Goal: Download file/media

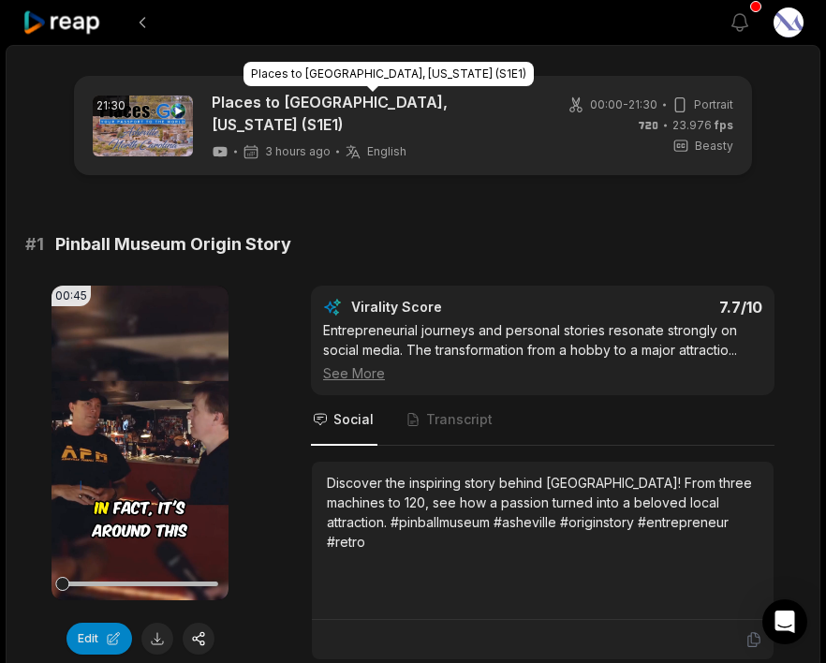
drag, startPoint x: 207, startPoint y: 97, endPoint x: 266, endPoint y: 119, distance: 62.8
click at [266, 120] on div "21:30 Places to Go - Asheville, North Carolina (S1E1) 3 hours ago English en" at bounding box center [314, 125] width 442 height 69
copy link "Places to [GEOGRAPHIC_DATA], [US_STATE] (S1E1)"
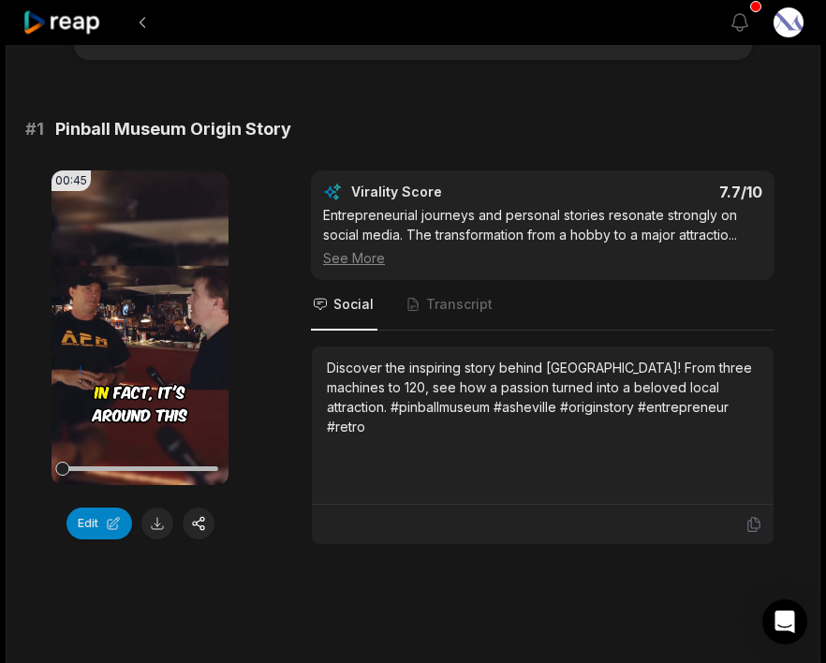
scroll to position [152, 0]
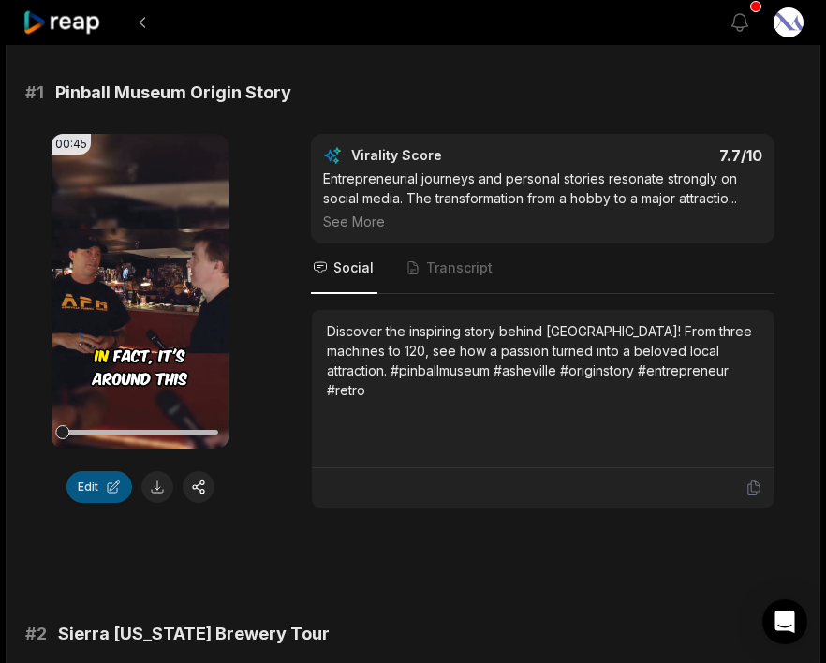
click at [96, 486] on button "Edit" at bounding box center [99, 487] width 66 height 32
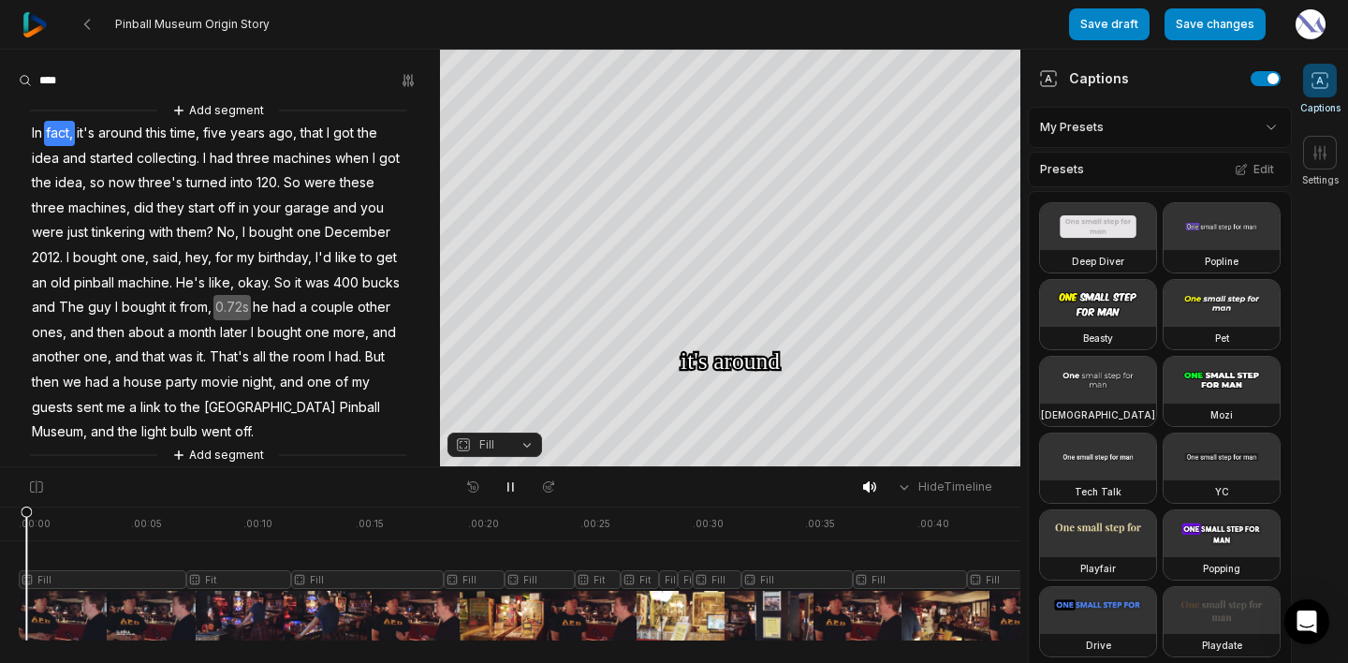
scroll to position [320, 0]
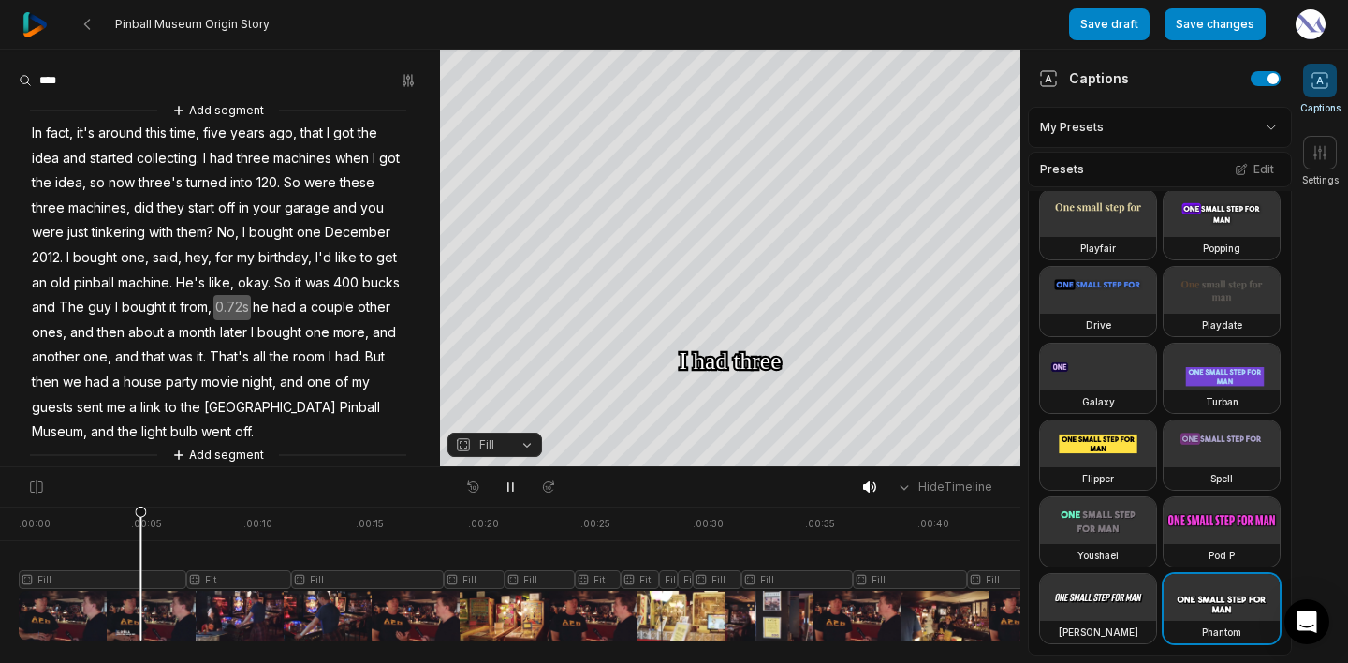
click at [509, 486] on icon at bounding box center [510, 486] width 15 height 15
click at [1213, 26] on button "Save changes" at bounding box center [1215, 24] width 101 height 32
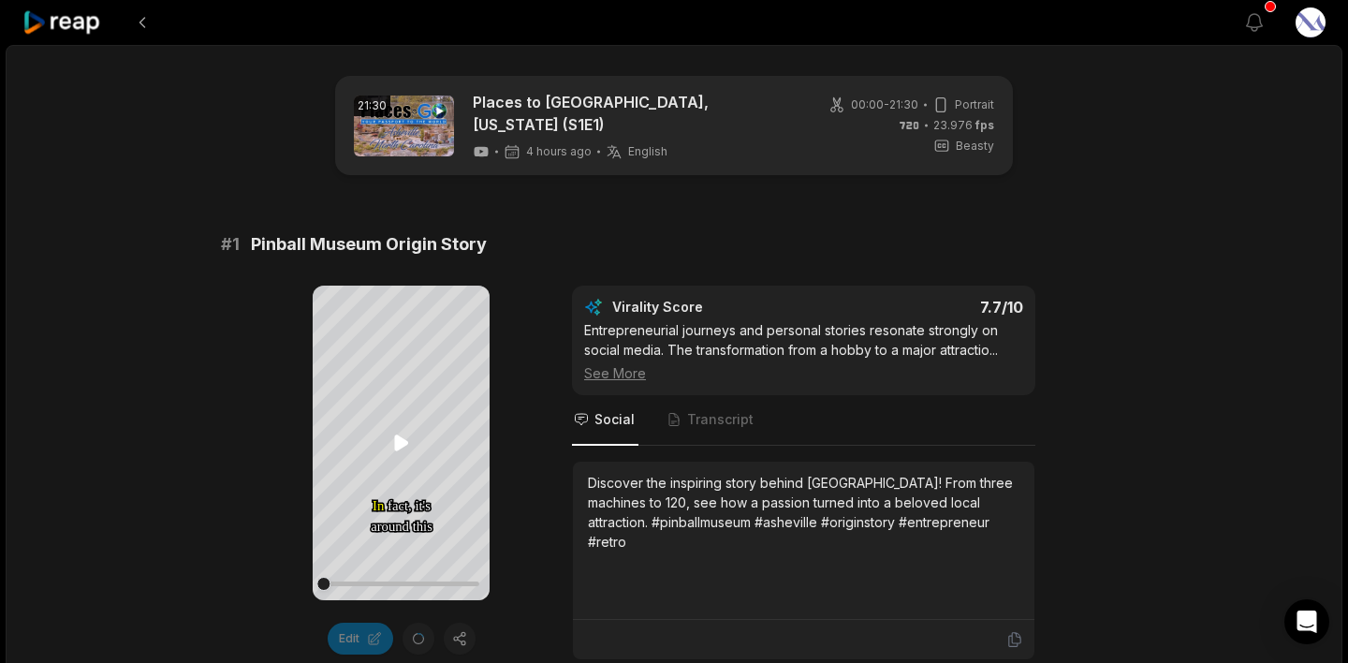
click at [402, 444] on icon at bounding box center [401, 442] width 14 height 16
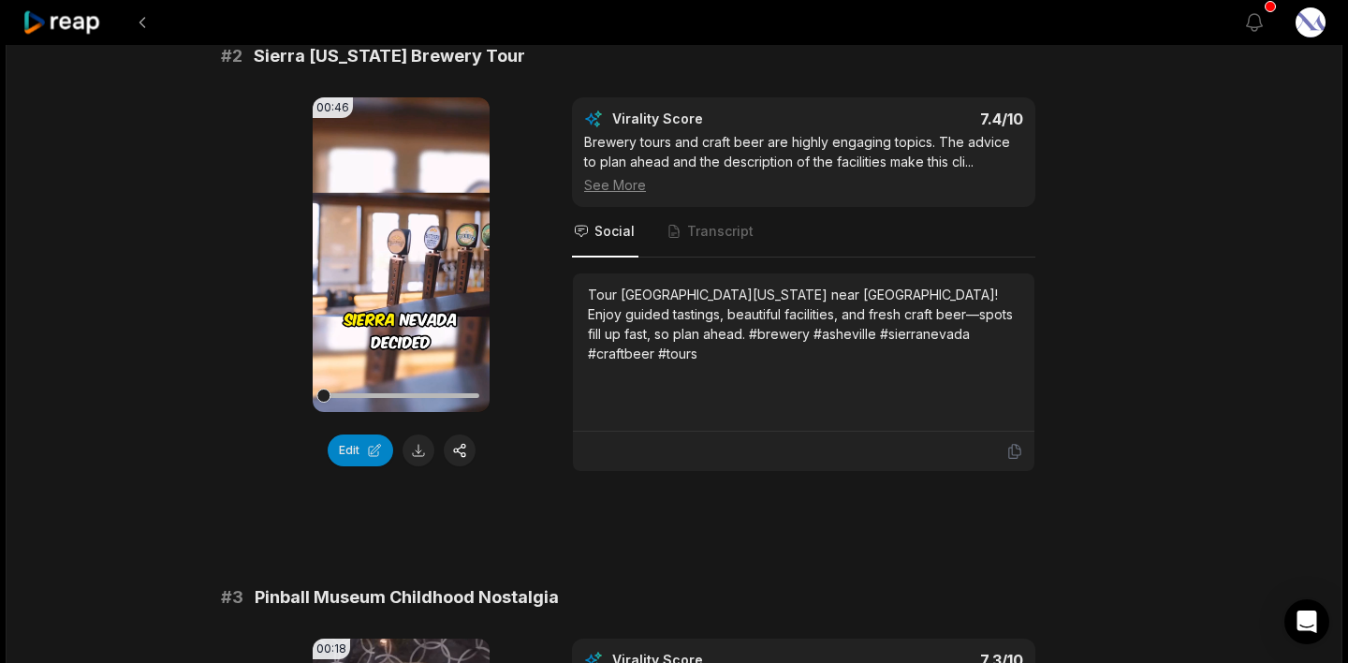
scroll to position [731, 0]
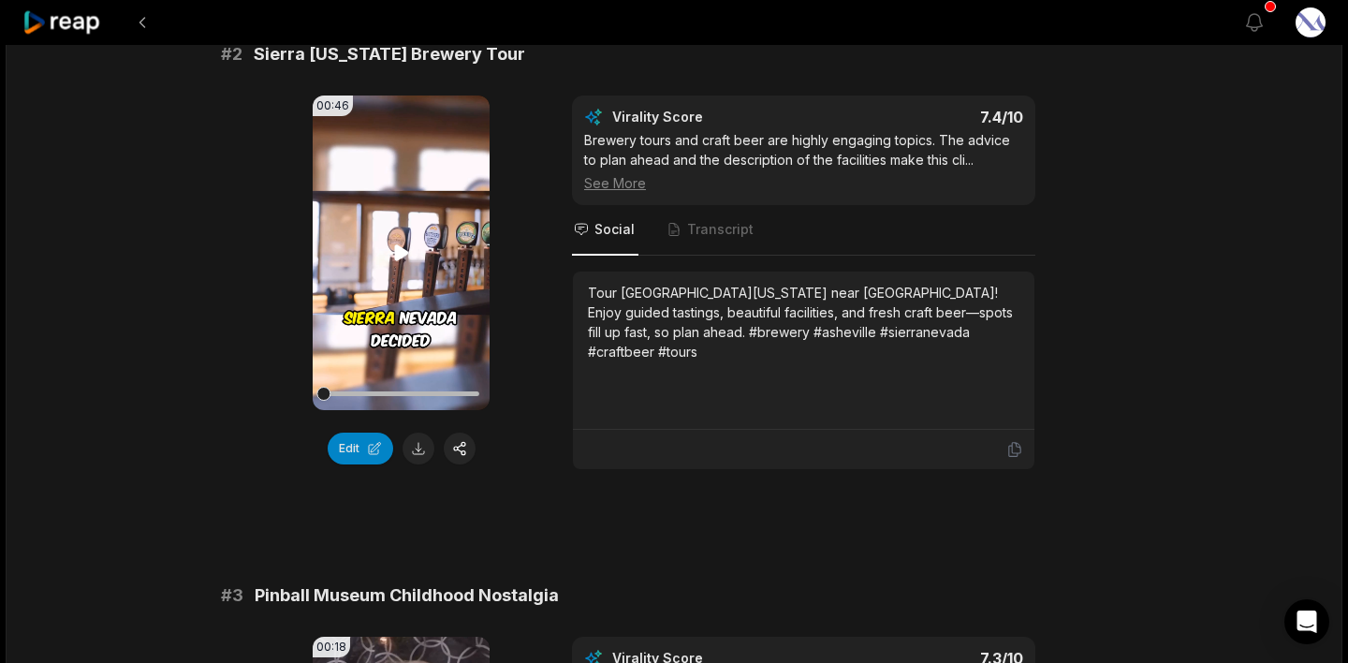
click at [397, 299] on video "Your browser does not support mp4 format." at bounding box center [401, 252] width 177 height 315
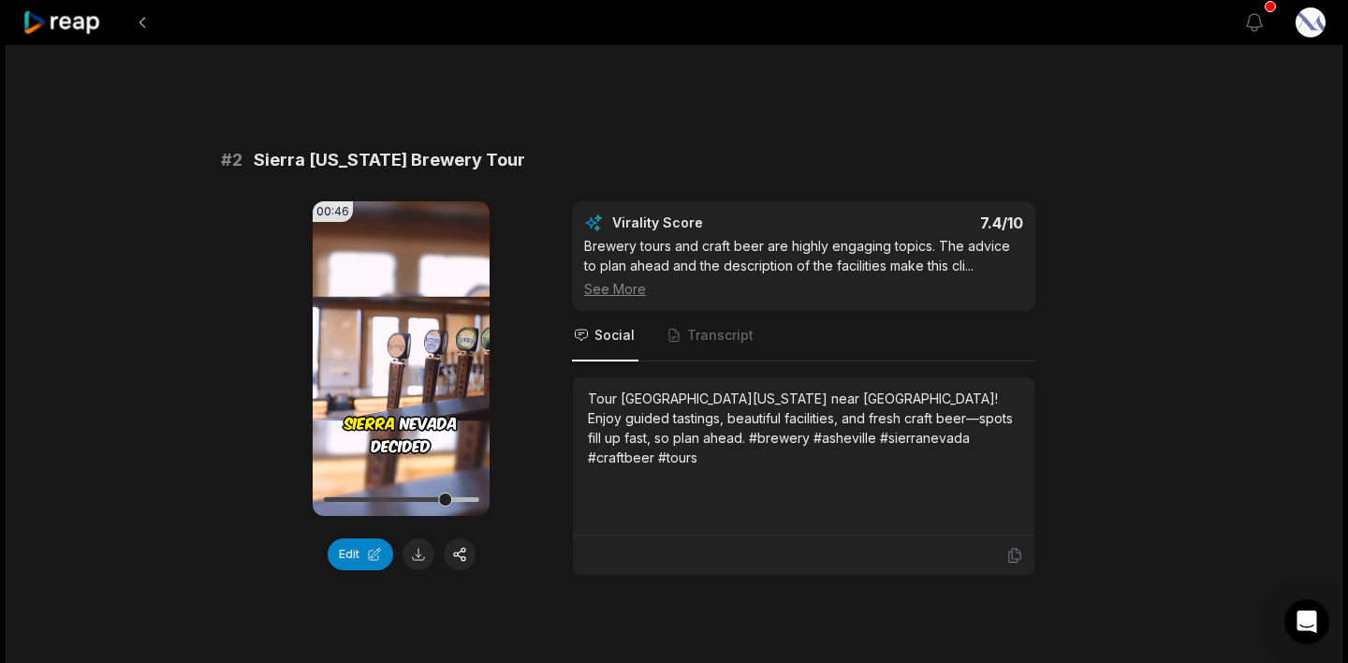
scroll to position [649, 0]
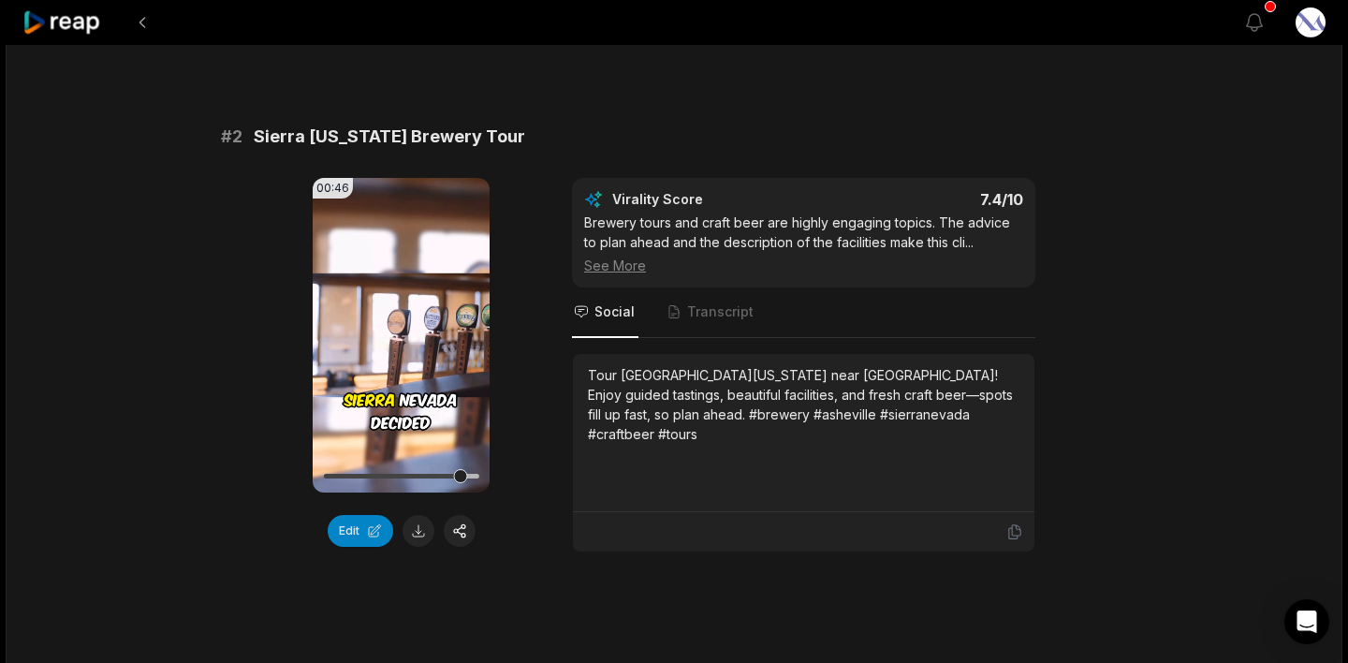
click at [508, 271] on div "00:46 Your browser does not support mp4 format. Edit Virality Score 7.4 /10 Bre…" at bounding box center [674, 365] width 906 height 374
click at [679, 315] on icon "Tabs" at bounding box center [674, 311] width 15 height 15
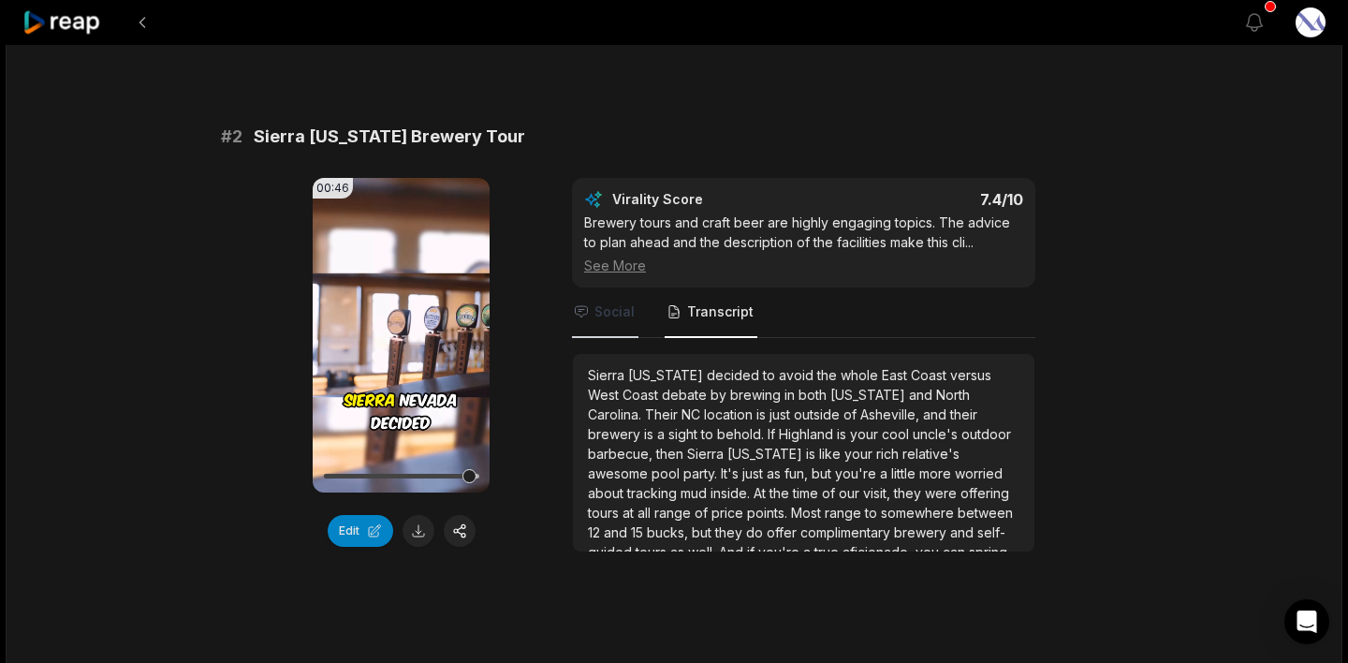
click at [619, 313] on span "Social" at bounding box center [614, 311] width 40 height 19
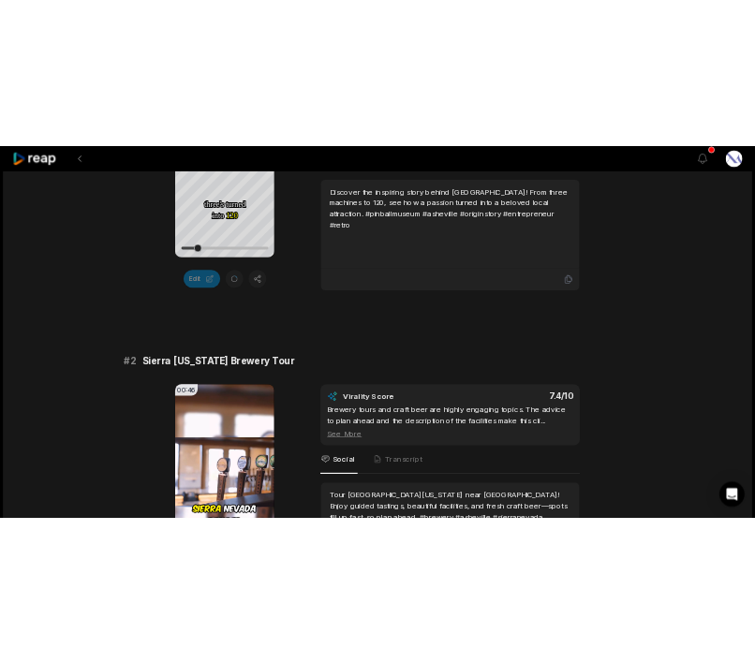
scroll to position [395, 0]
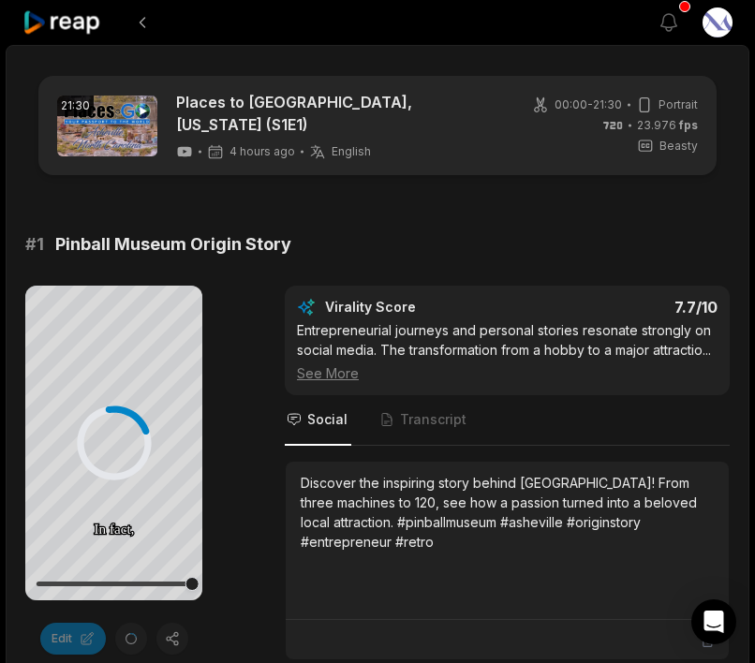
scroll to position [216, 0]
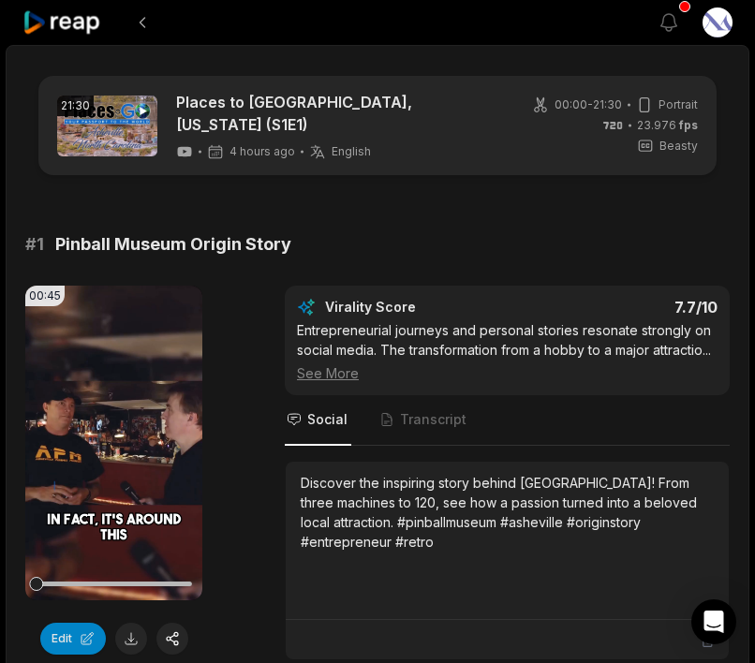
scroll to position [81, 0]
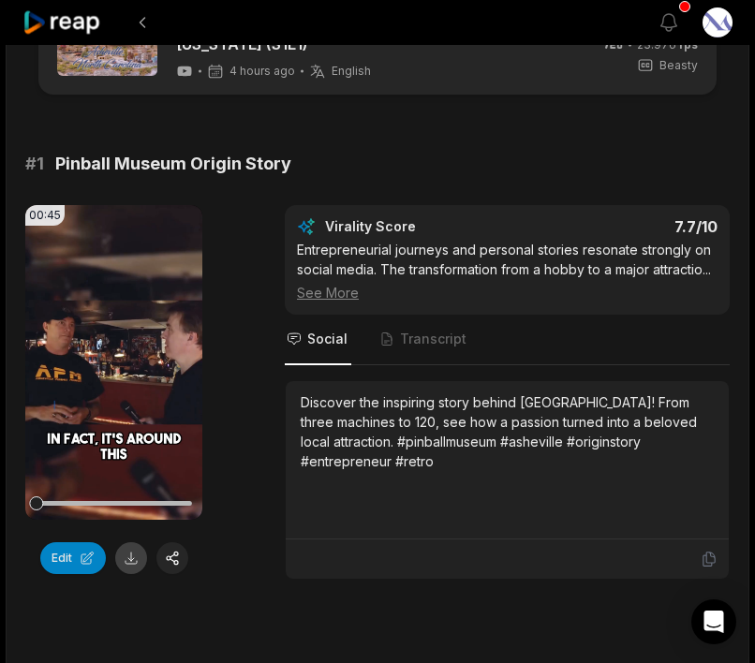
click at [133, 560] on button at bounding box center [131, 558] width 32 height 32
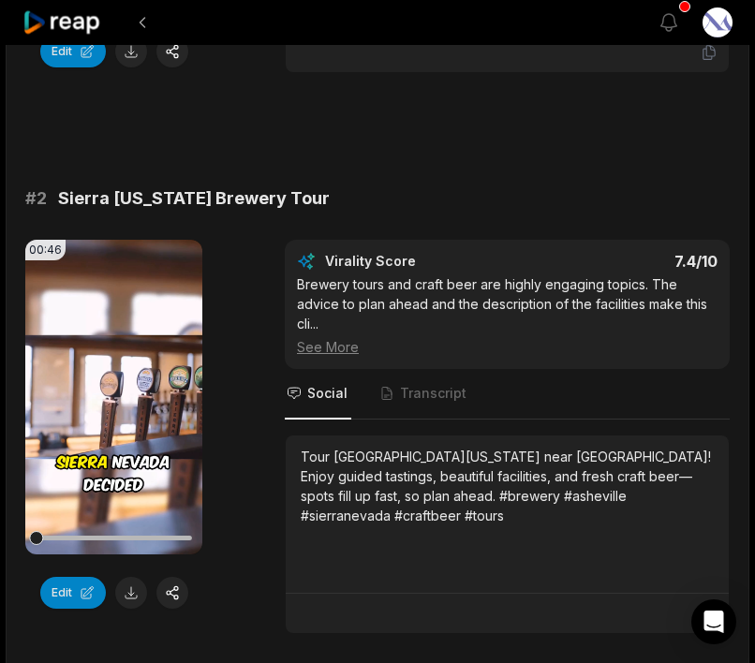
scroll to position [640, 0]
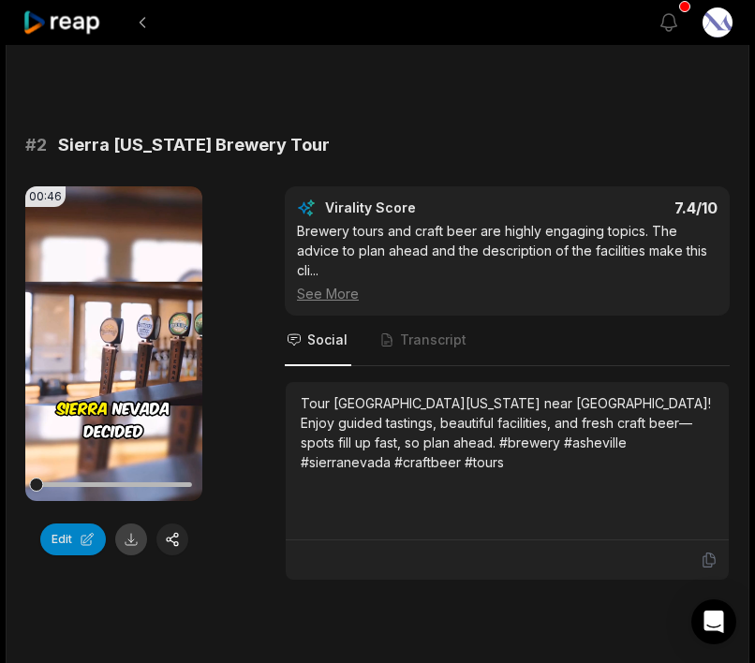
click at [130, 542] on button at bounding box center [131, 539] width 32 height 32
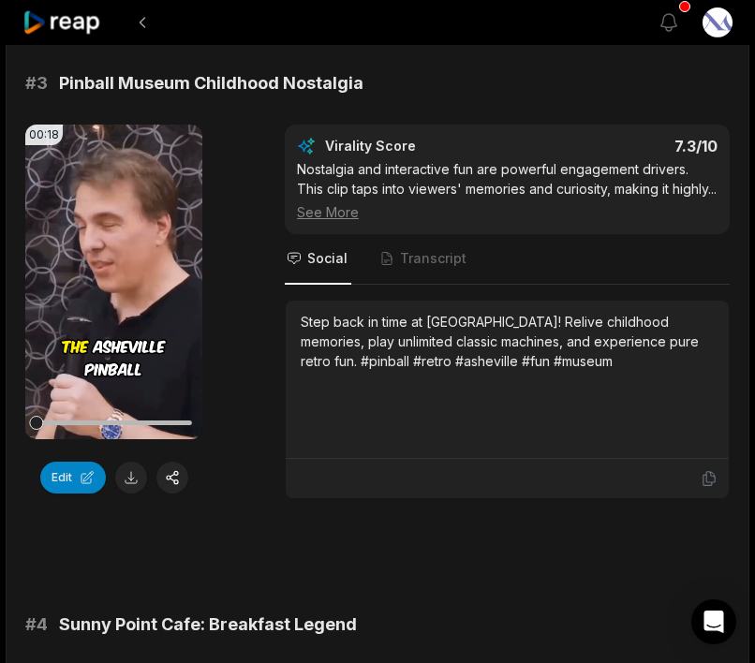
scroll to position [1264, 0]
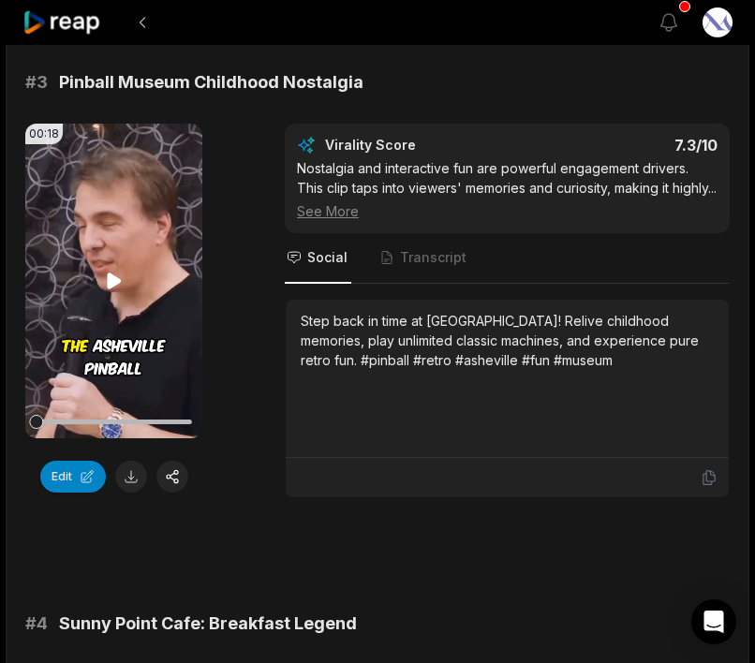
click at [116, 315] on video "Your browser does not support mp4 format." at bounding box center [113, 281] width 177 height 315
click at [130, 486] on button at bounding box center [131, 477] width 32 height 32
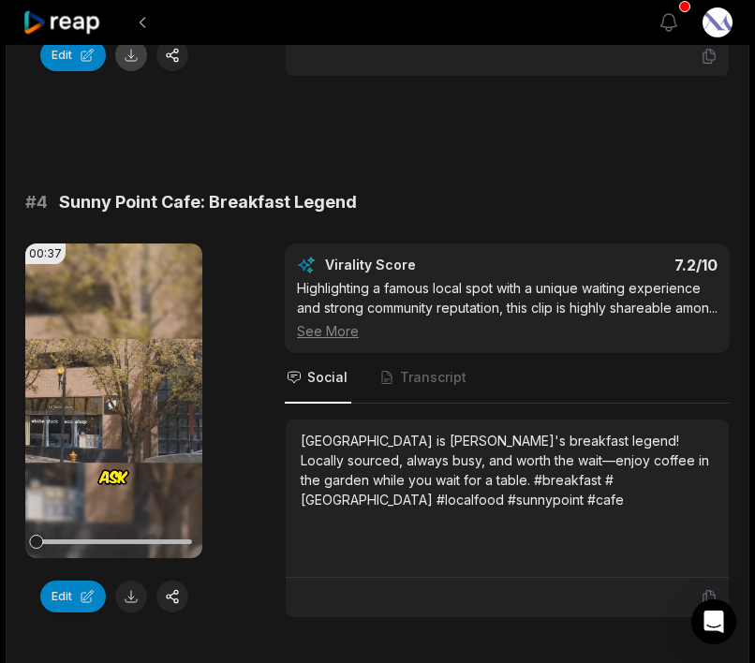
scroll to position [1691, 0]
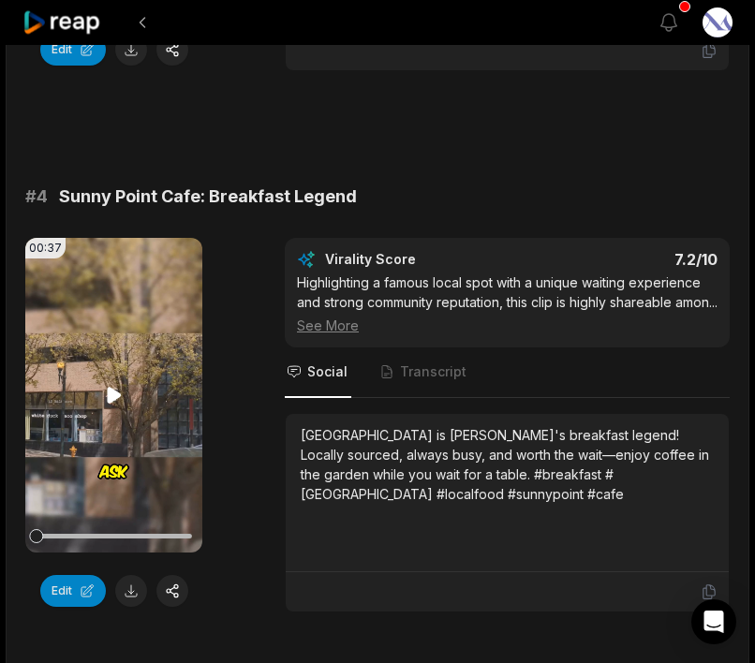
click at [108, 403] on icon at bounding box center [114, 395] width 14 height 16
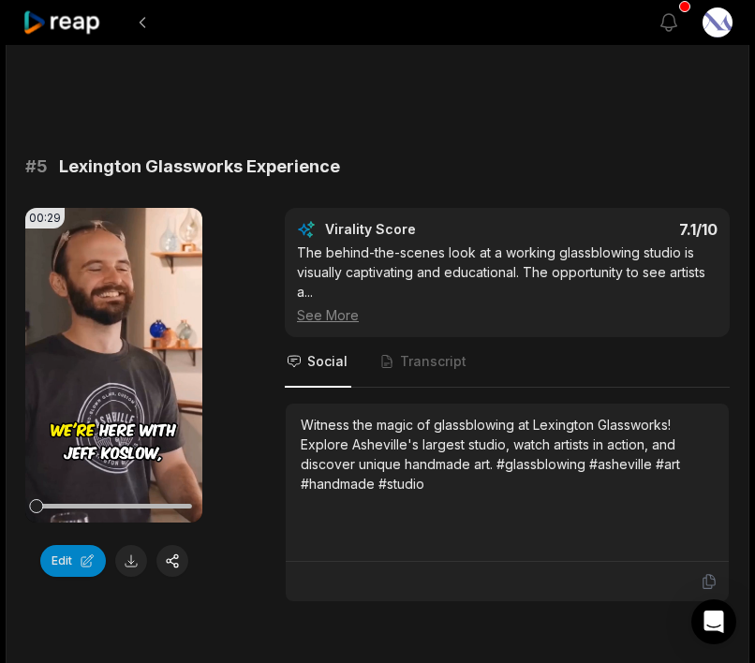
scroll to position [2269, 0]
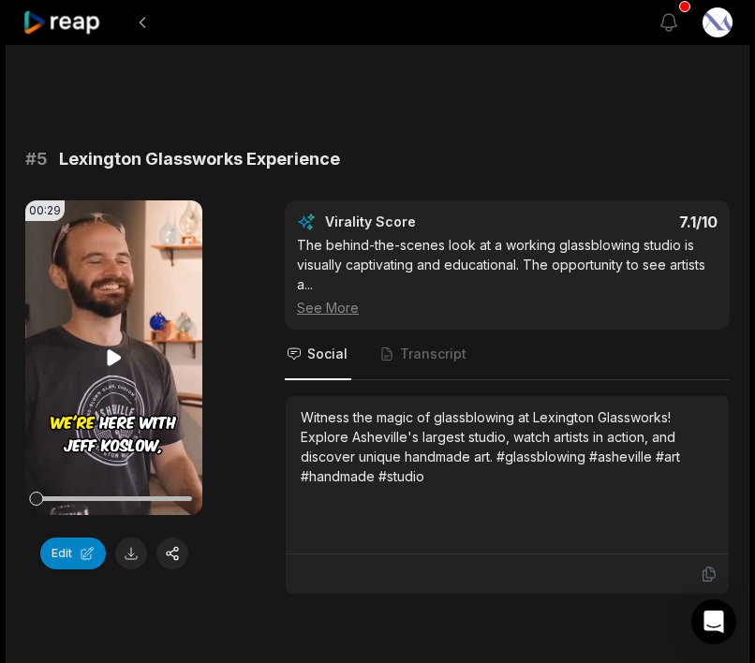
click at [115, 365] on icon at bounding box center [114, 357] width 14 height 16
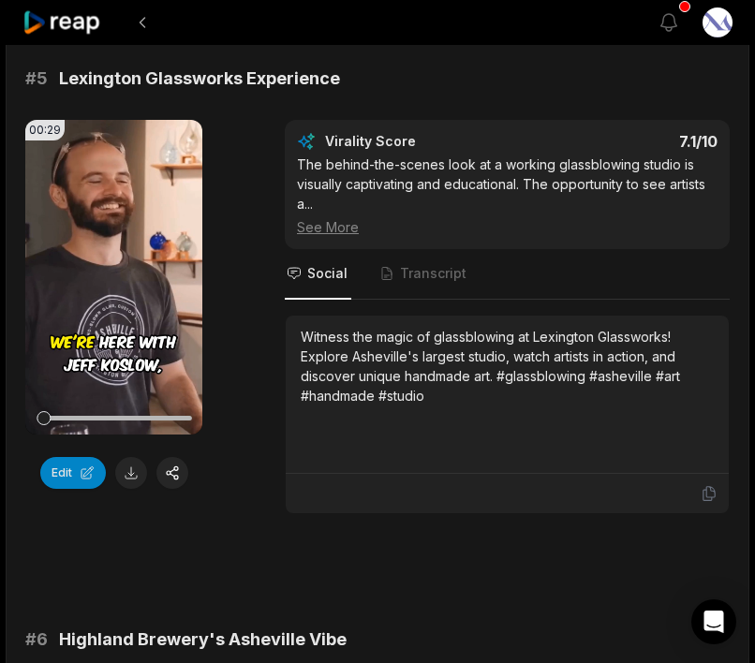
scroll to position [2375, 0]
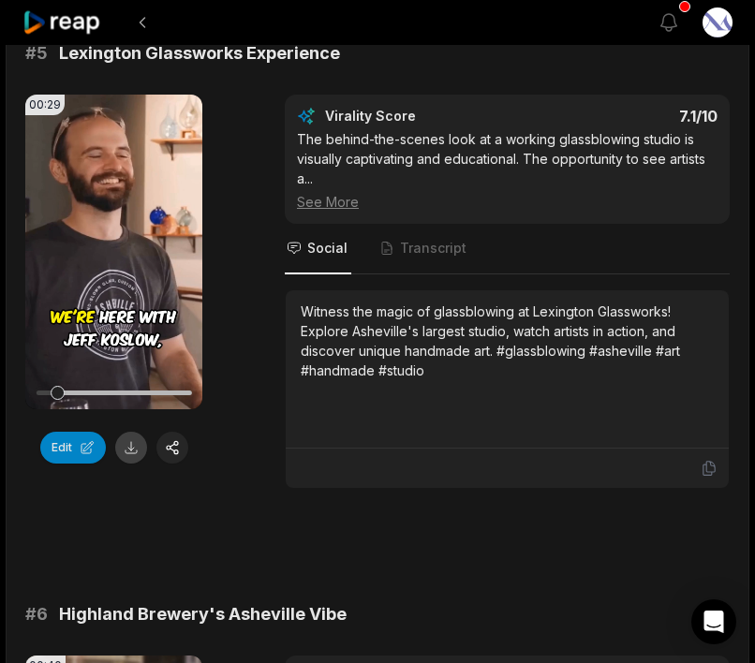
click at [130, 463] on button at bounding box center [131, 448] width 32 height 32
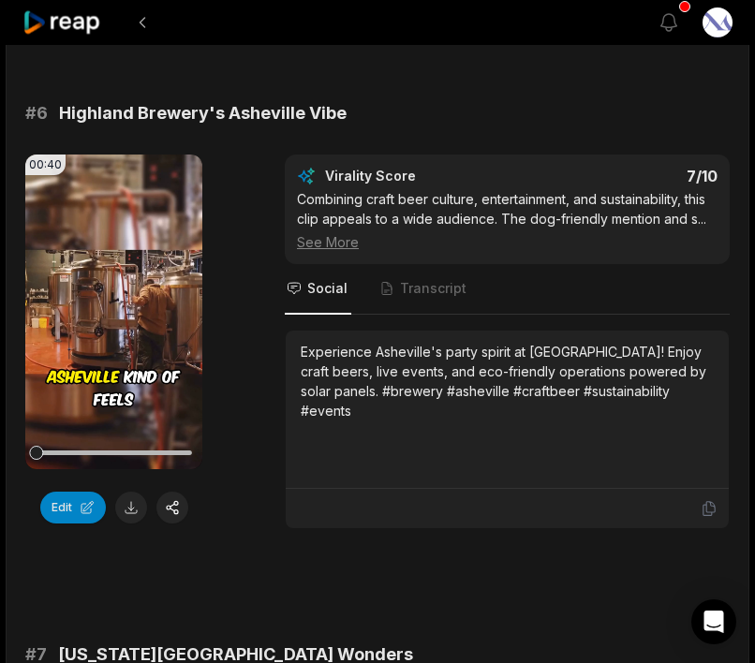
scroll to position [2877, 0]
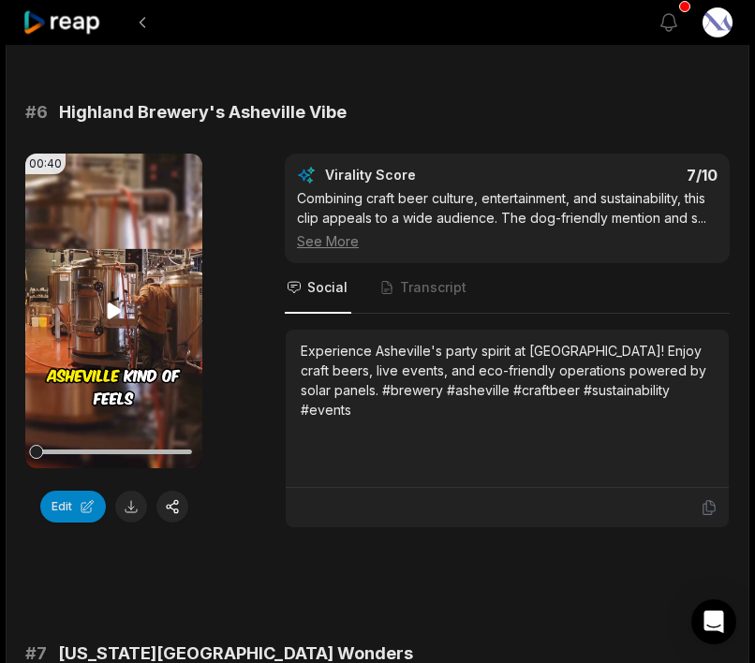
click at [130, 387] on video "Your browser does not support mp4 format." at bounding box center [113, 311] width 177 height 315
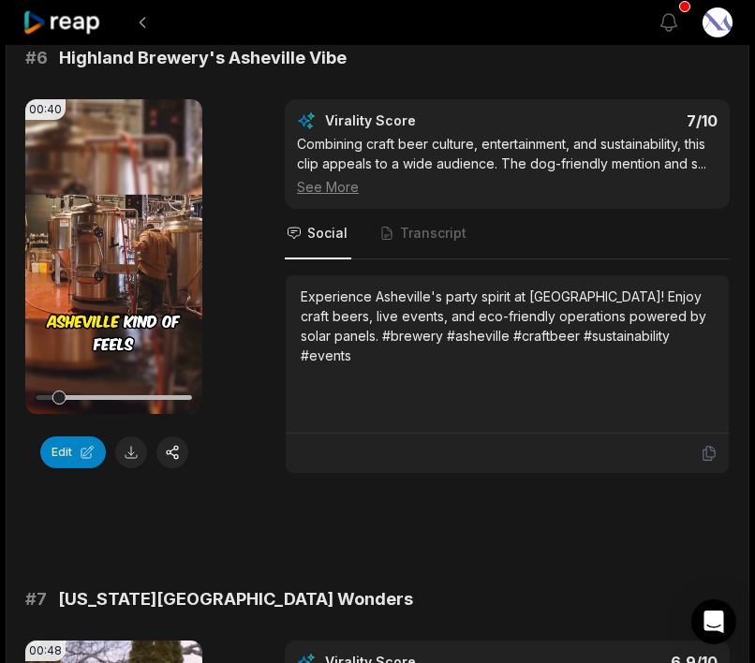
scroll to position [2924, 0]
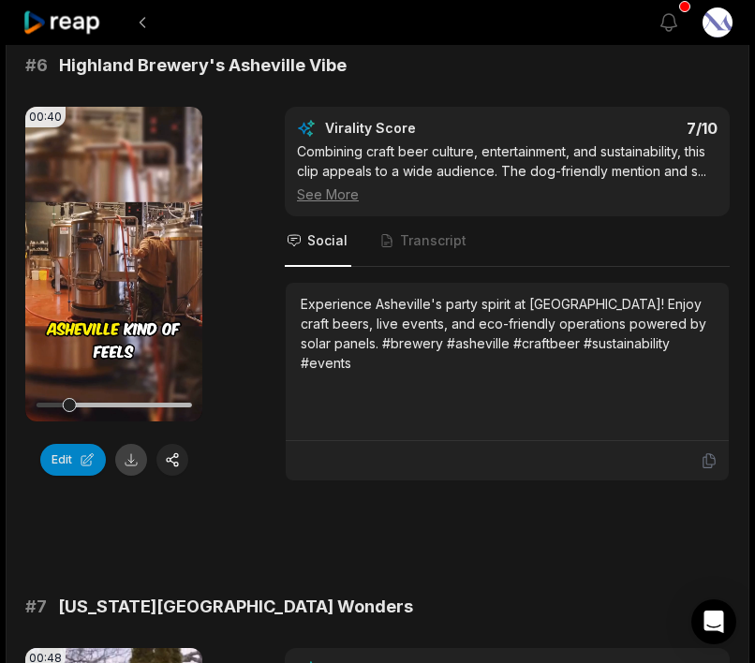
click at [129, 476] on button at bounding box center [131, 460] width 32 height 32
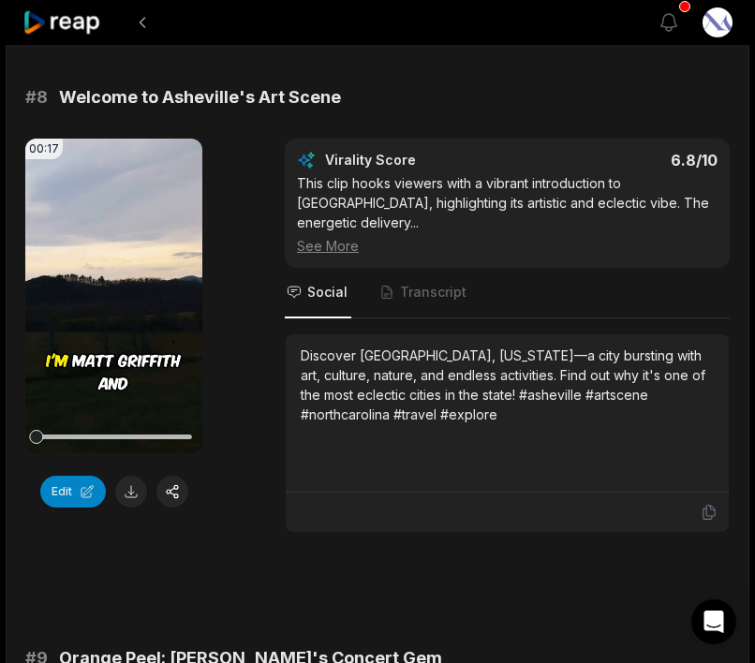
scroll to position [3976, 0]
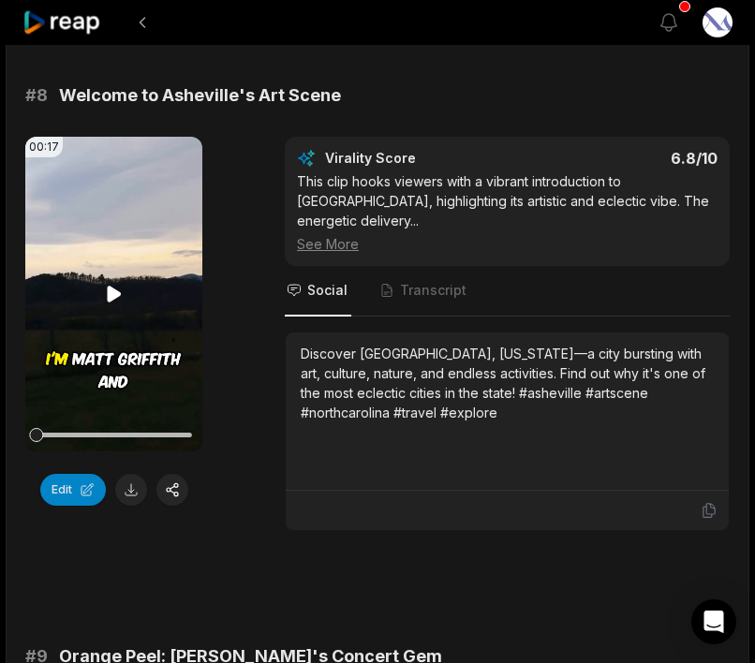
click at [110, 301] on icon at bounding box center [114, 294] width 14 height 16
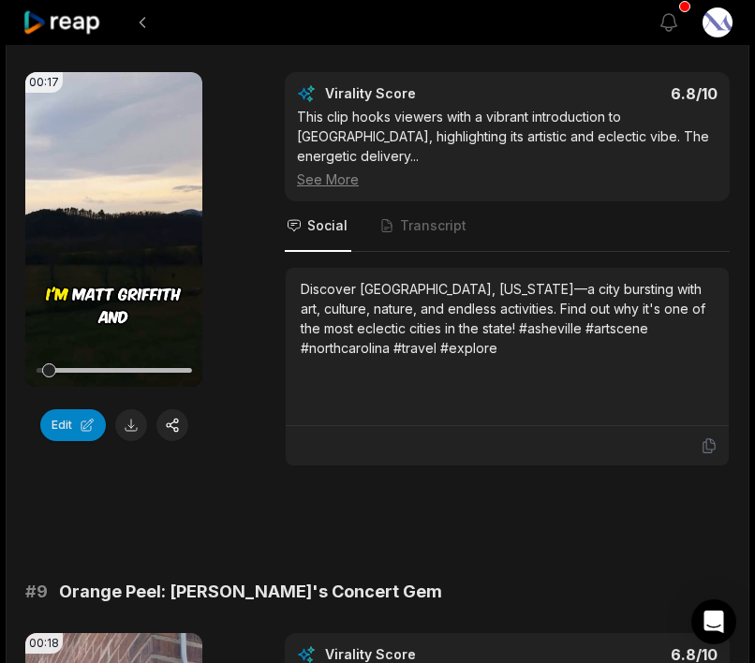
scroll to position [4053, 0]
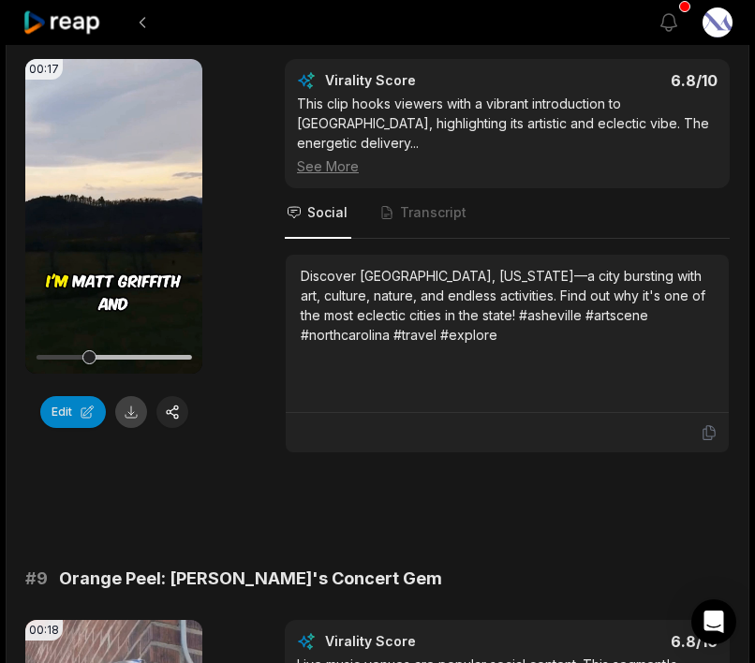
click at [129, 428] on button at bounding box center [131, 412] width 32 height 32
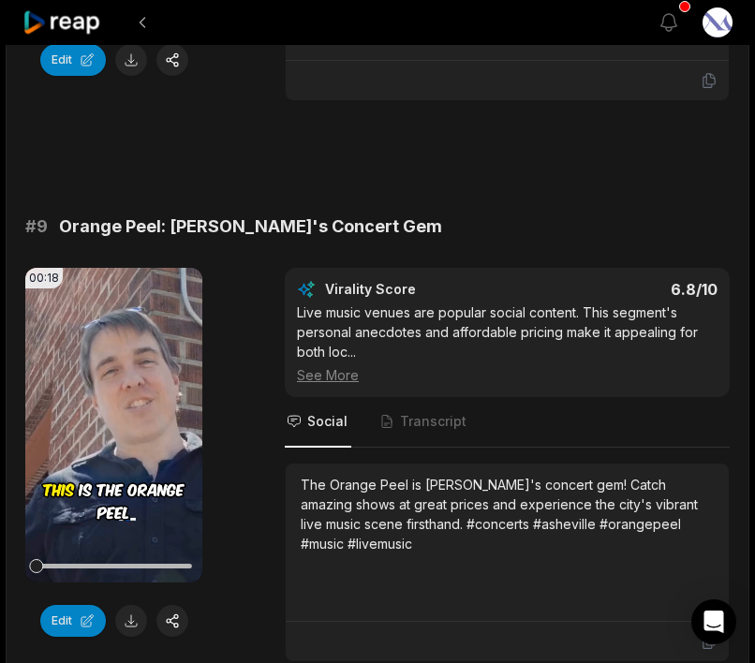
scroll to position [4409, 0]
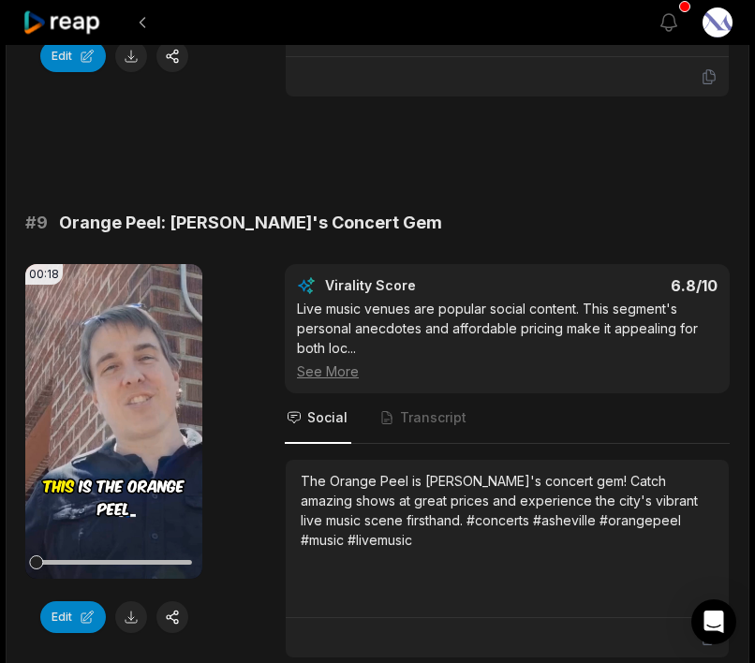
click at [237, 383] on div "00:18 Your browser does not support mp4 format. Edit Virality Score 6.8 /10 Liv…" at bounding box center [377, 461] width 704 height 394
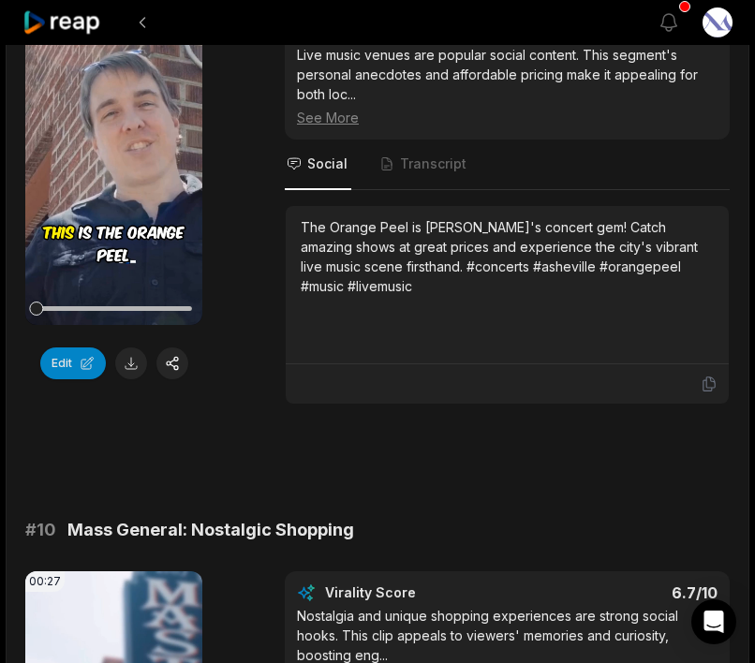
scroll to position [4509, 0]
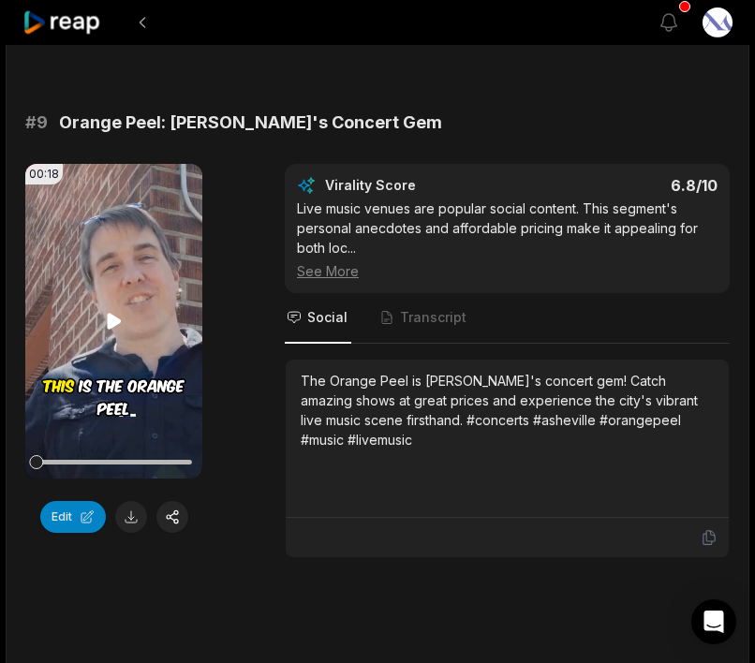
click at [137, 384] on video "Your browser does not support mp4 format." at bounding box center [113, 321] width 177 height 315
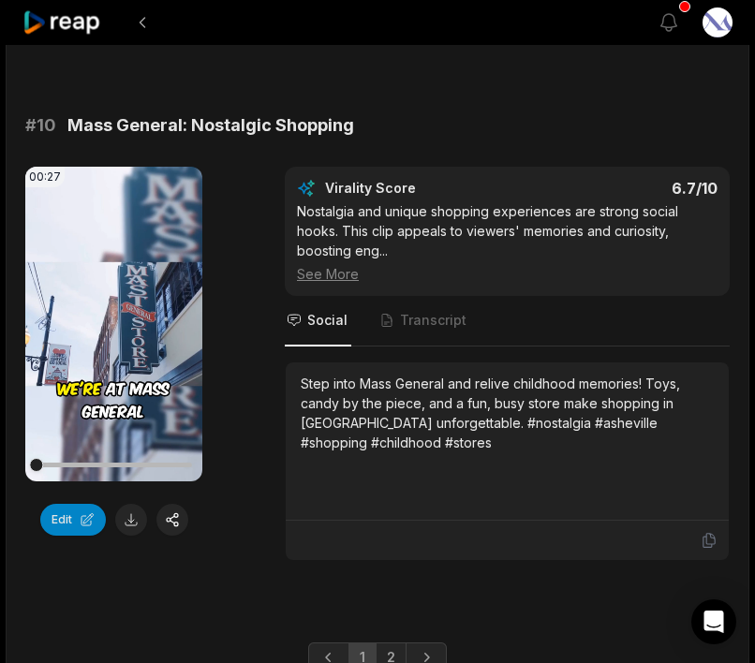
scroll to position [5071, 0]
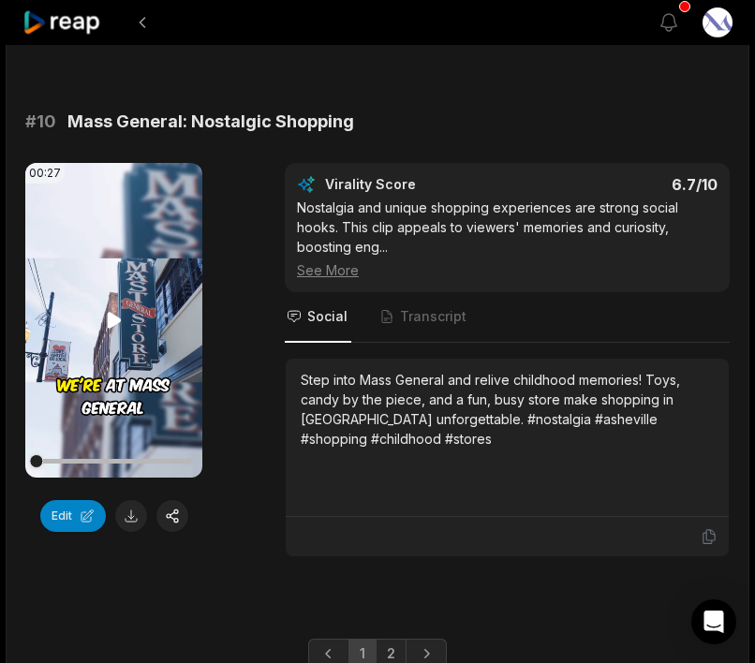
click at [130, 357] on video "Your browser does not support mp4 format." at bounding box center [113, 320] width 177 height 315
click at [130, 532] on button at bounding box center [131, 516] width 32 height 32
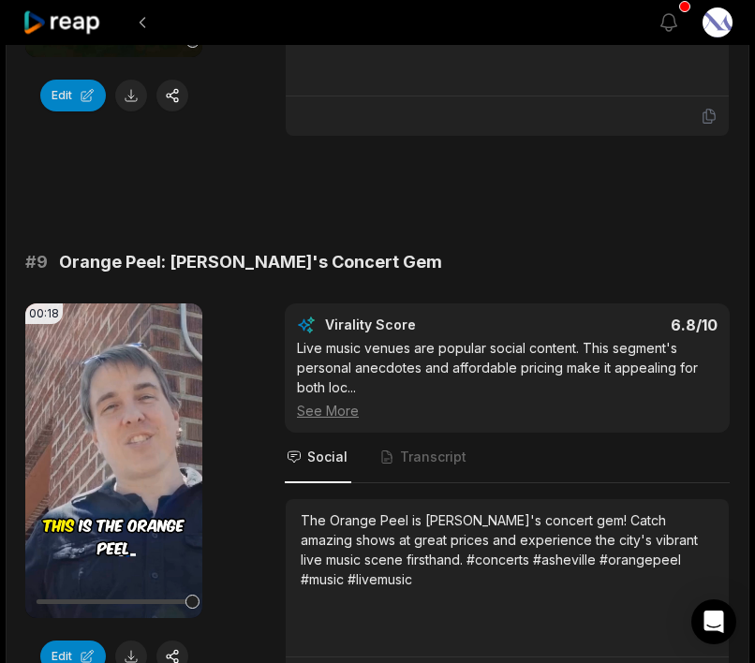
scroll to position [4367, 0]
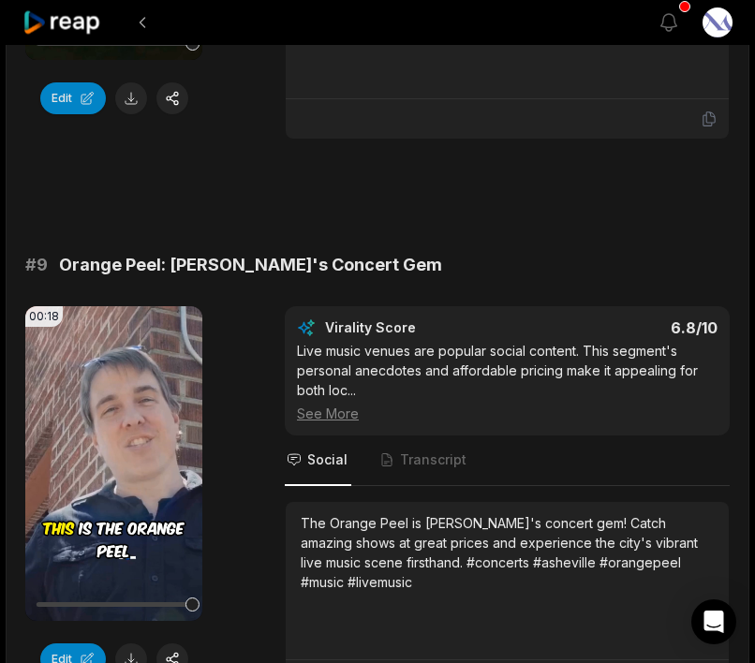
click at [249, 392] on div "00:18 Your browser does not support mp4 format. Edit Virality Score 6.8 /10 Liv…" at bounding box center [377, 503] width 704 height 394
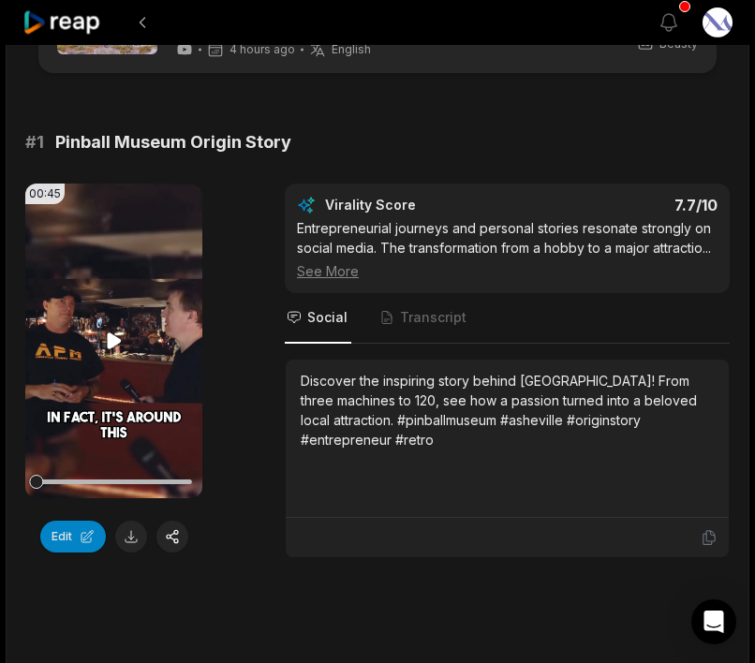
scroll to position [110, 0]
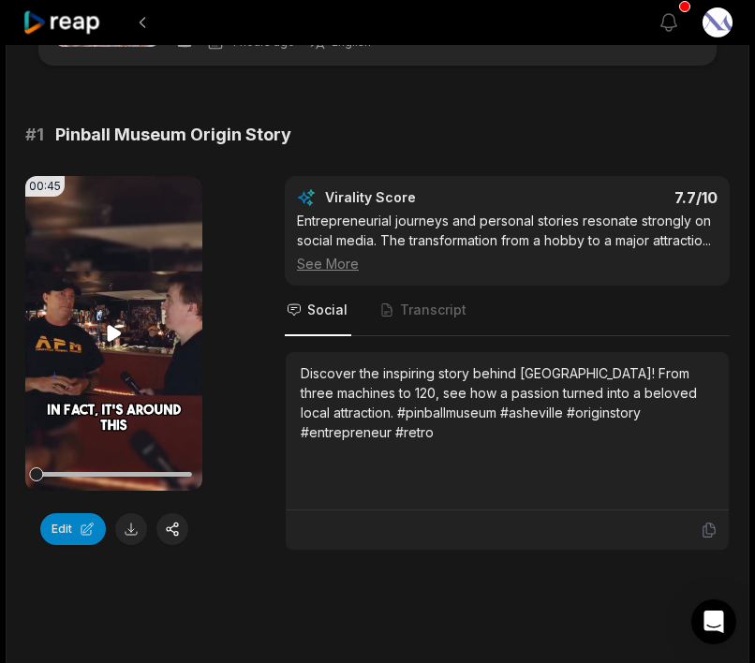
click at [116, 330] on icon at bounding box center [114, 333] width 14 height 16
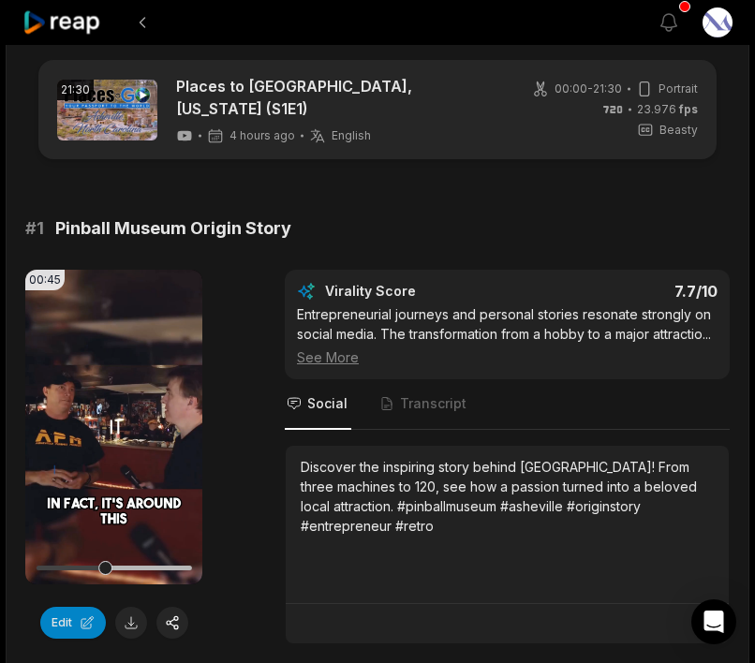
scroll to position [15, 0]
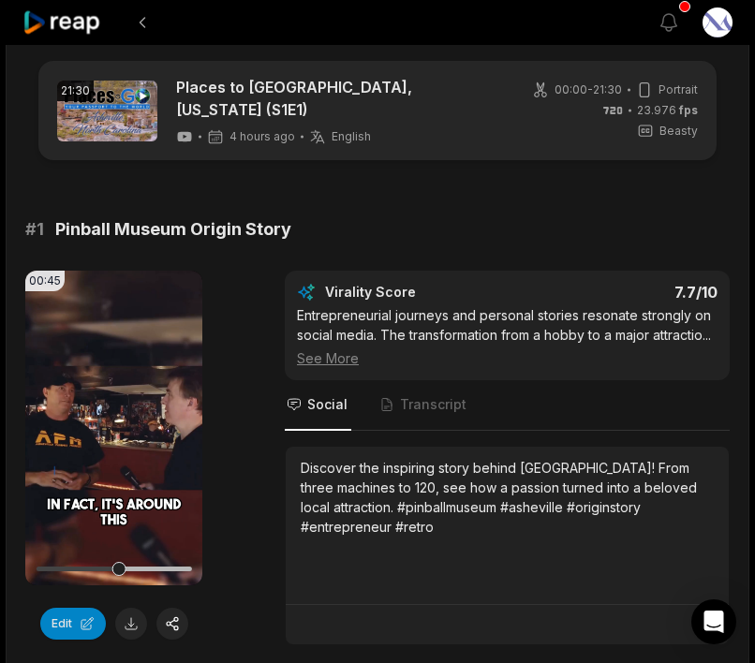
click at [25, 230] on span "# 1" at bounding box center [34, 229] width 19 height 26
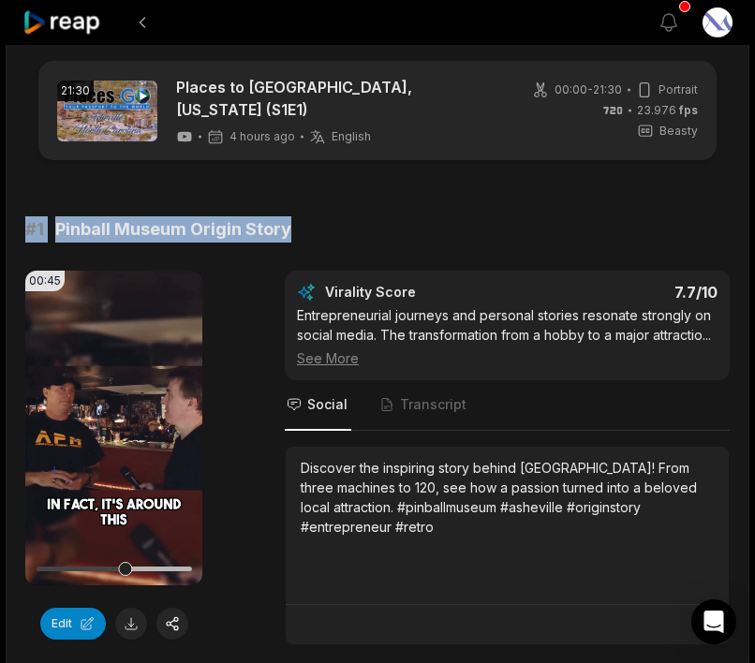
drag, startPoint x: 25, startPoint y: 230, endPoint x: 291, endPoint y: 230, distance: 265.9
click at [291, 230] on div "# 1 Pinball Museum Origin Story" at bounding box center [377, 229] width 704 height 26
copy div "# 1 Pinball Museum Origin Story"
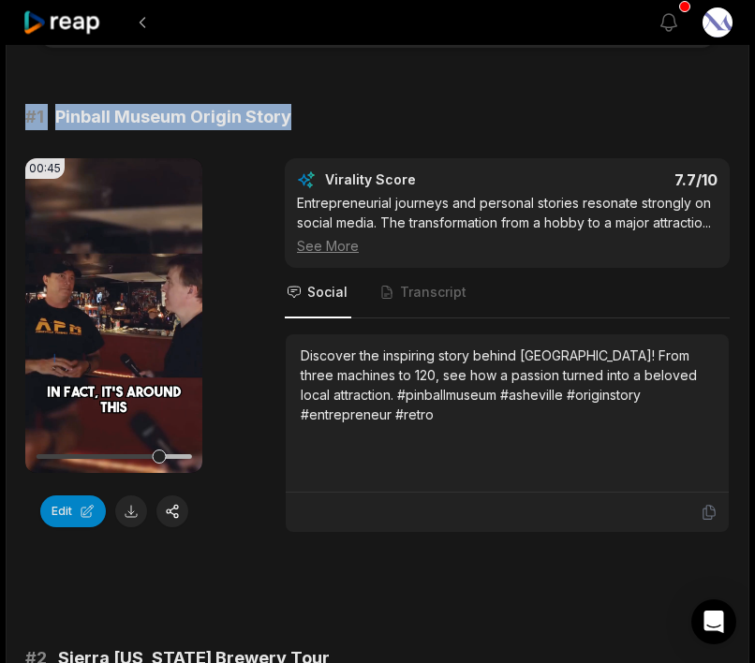
scroll to position [139, 0]
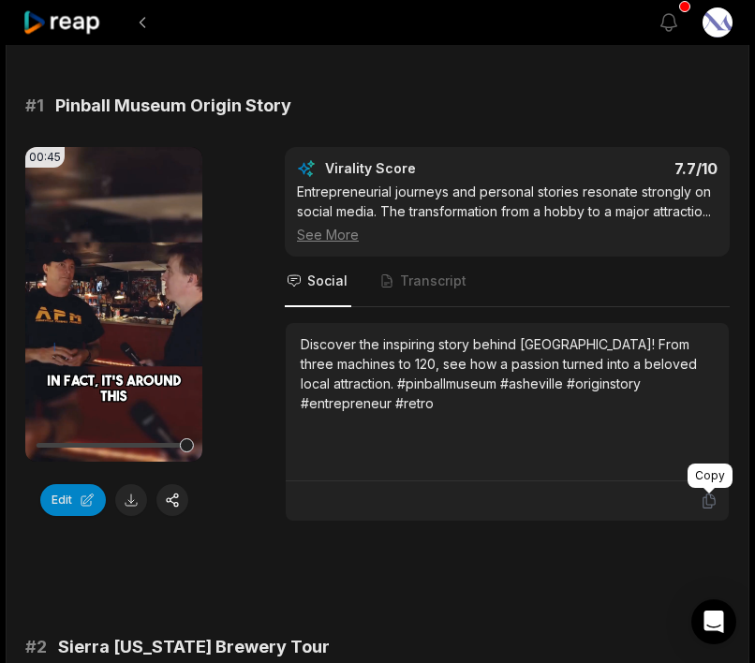
click at [704, 501] on icon at bounding box center [708, 500] width 17 height 17
click at [135, 500] on button at bounding box center [131, 500] width 32 height 32
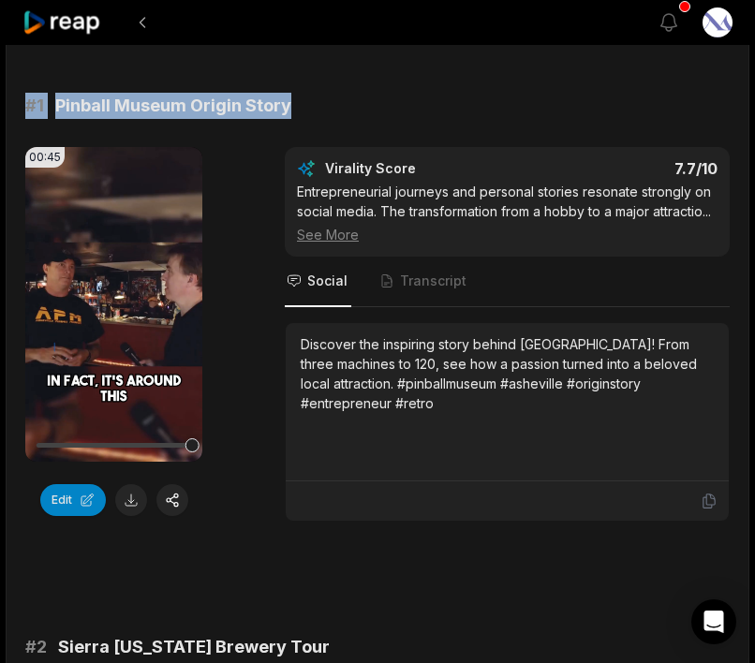
drag, startPoint x: 17, startPoint y: 110, endPoint x: 291, endPoint y: 112, distance: 274.3
copy div "# 1 Pinball Museum Origin Story"
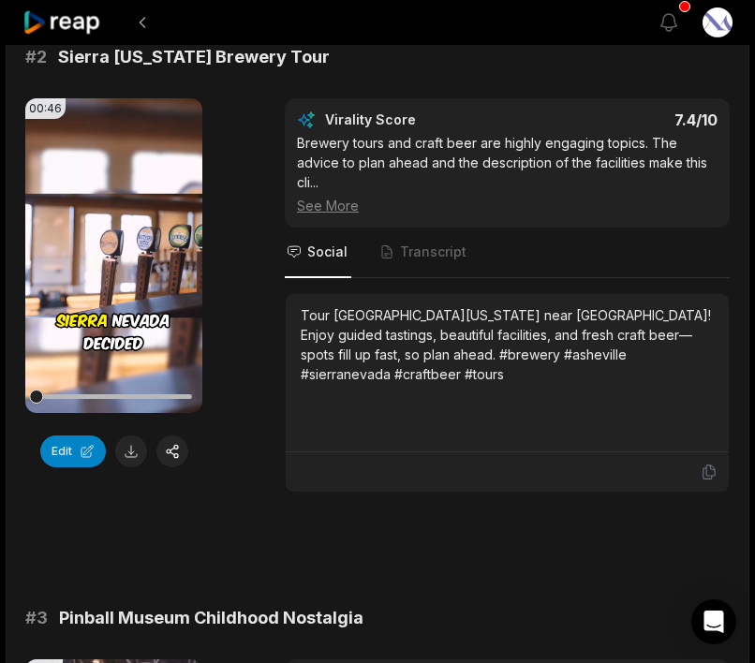
scroll to position [734, 0]
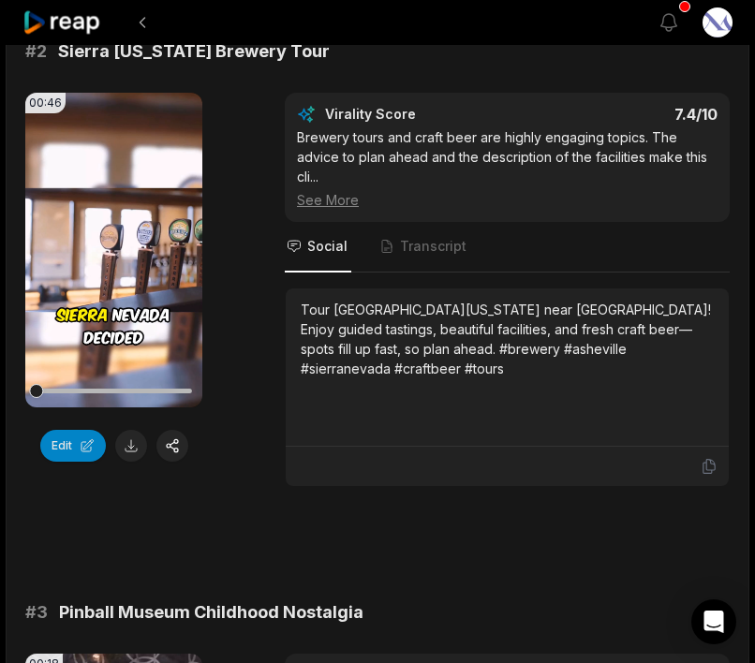
click at [132, 448] on button at bounding box center [131, 446] width 32 height 32
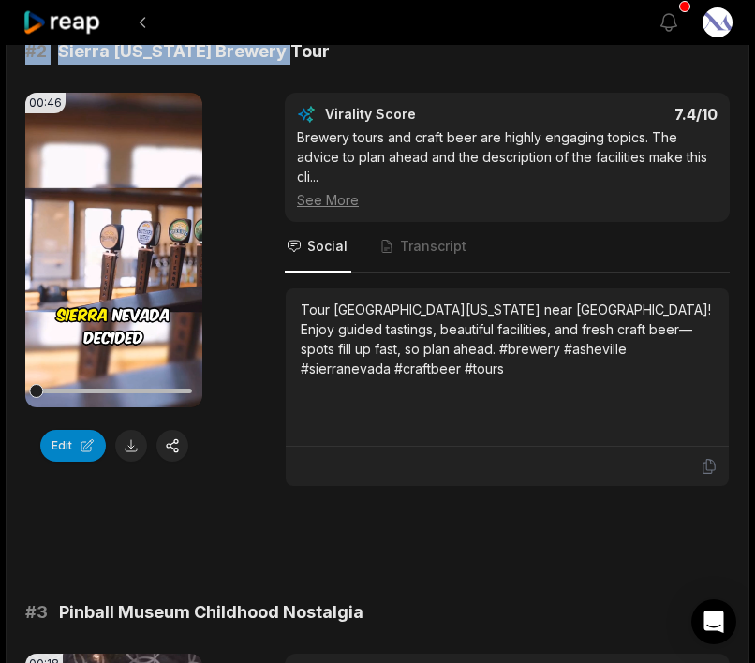
drag, startPoint x: 20, startPoint y: 51, endPoint x: 286, endPoint y: 43, distance: 266.9
copy div "# 2 Sierra [US_STATE] Brewery Tour"
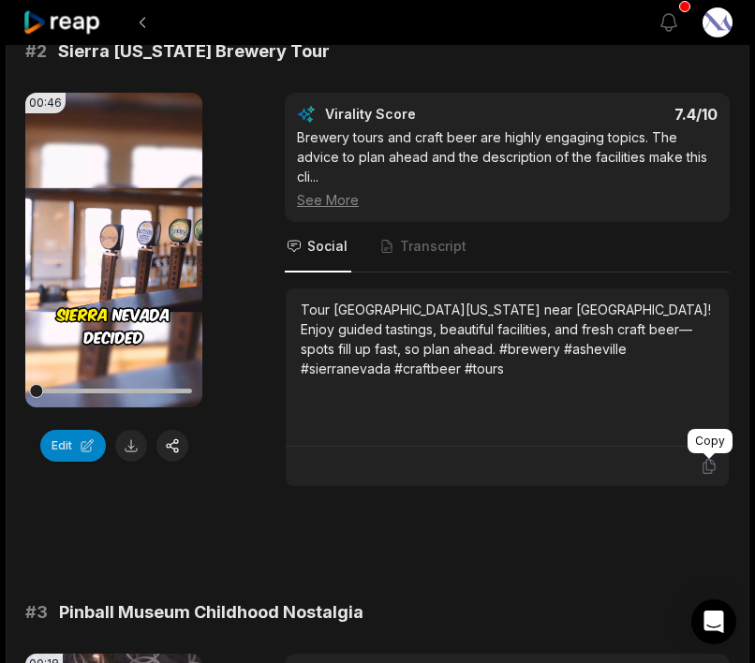
click at [710, 472] on icon at bounding box center [708, 466] width 17 height 17
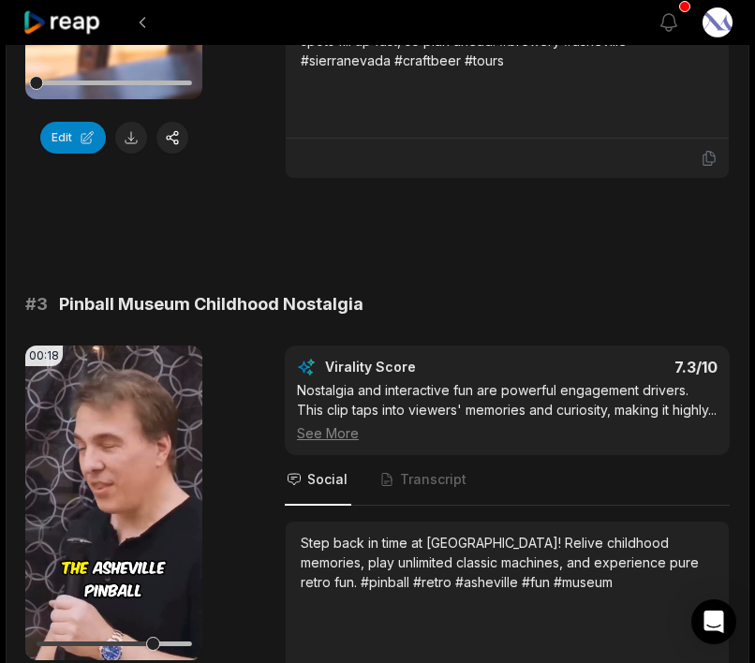
scroll to position [1126, 0]
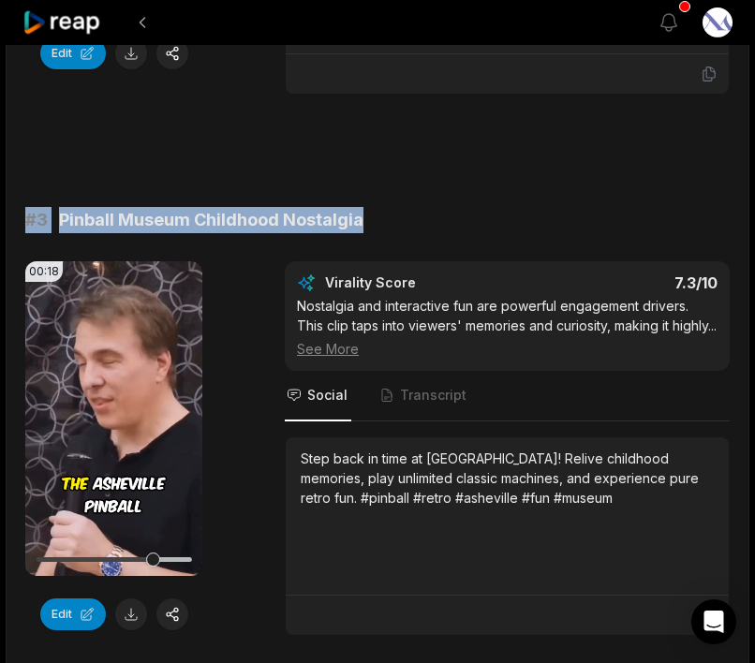
drag, startPoint x: 20, startPoint y: 222, endPoint x: 375, endPoint y: 212, distance: 355.9
copy div "# 3 Pinball Museum Childhood Nostalgia"
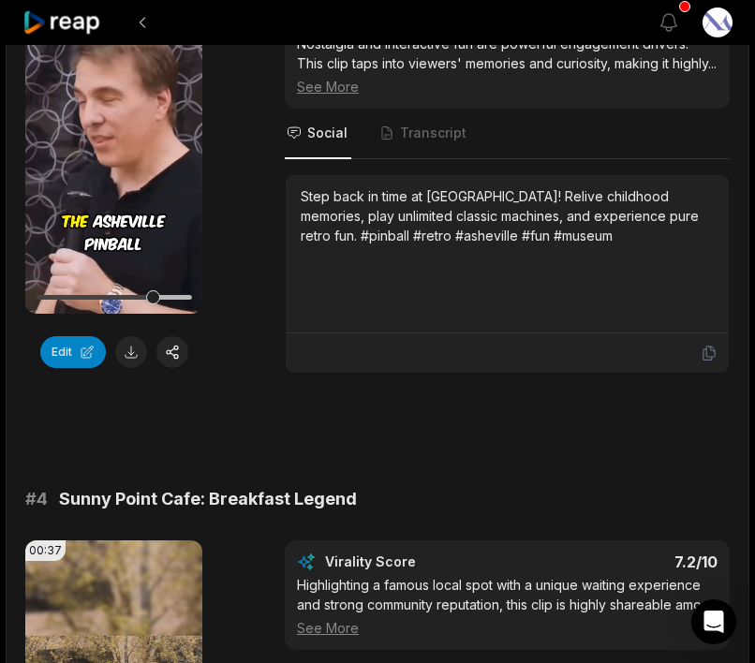
scroll to position [1389, 0]
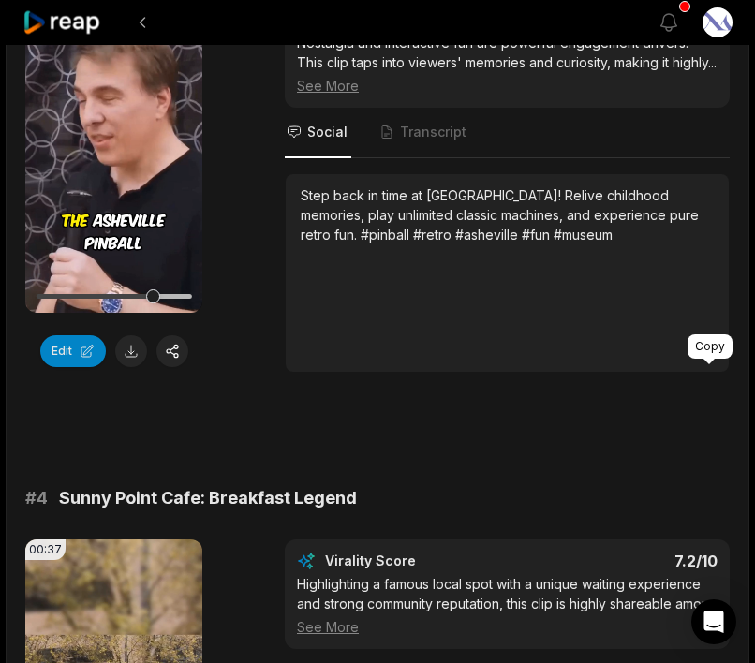
click at [712, 360] on icon at bounding box center [708, 352] width 17 height 17
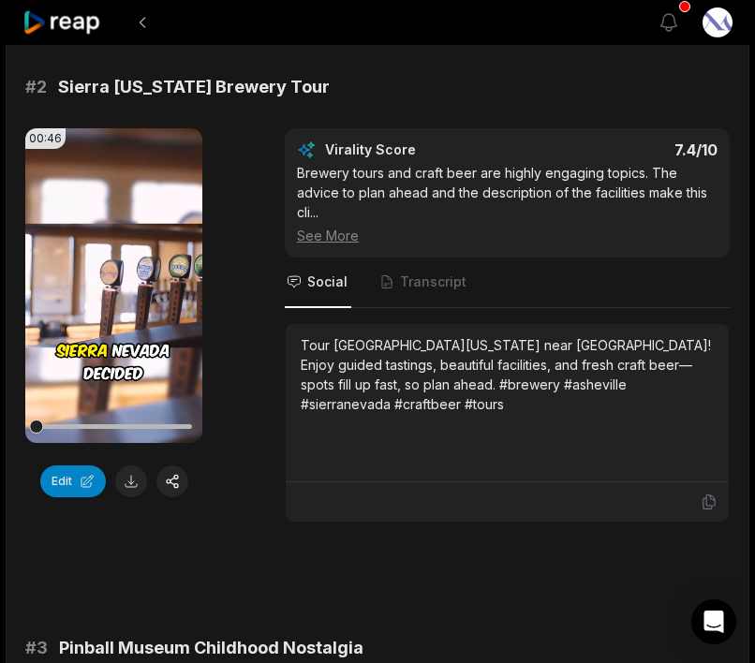
scroll to position [729, 0]
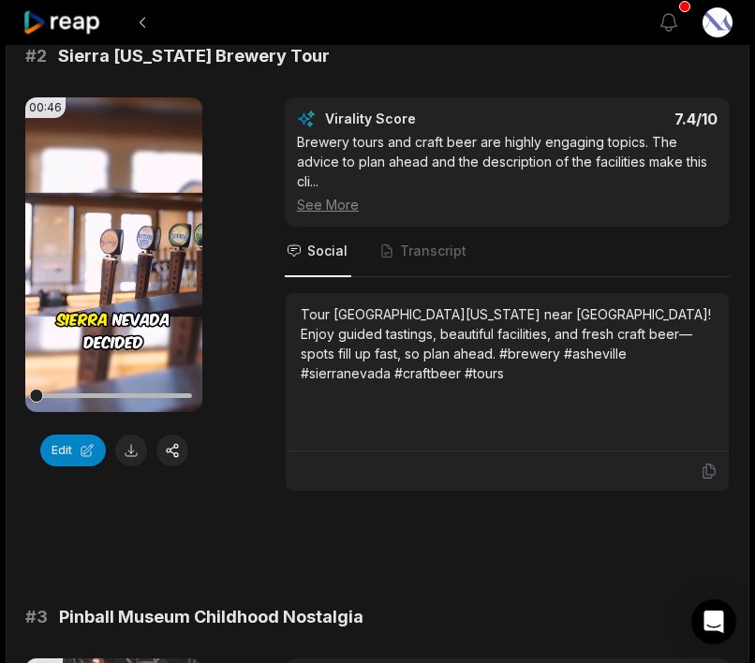
click at [422, 442] on div "Tour [GEOGRAPHIC_DATA][US_STATE] near [GEOGRAPHIC_DATA]! Enjoy guided tastings,…" at bounding box center [507, 372] width 443 height 158
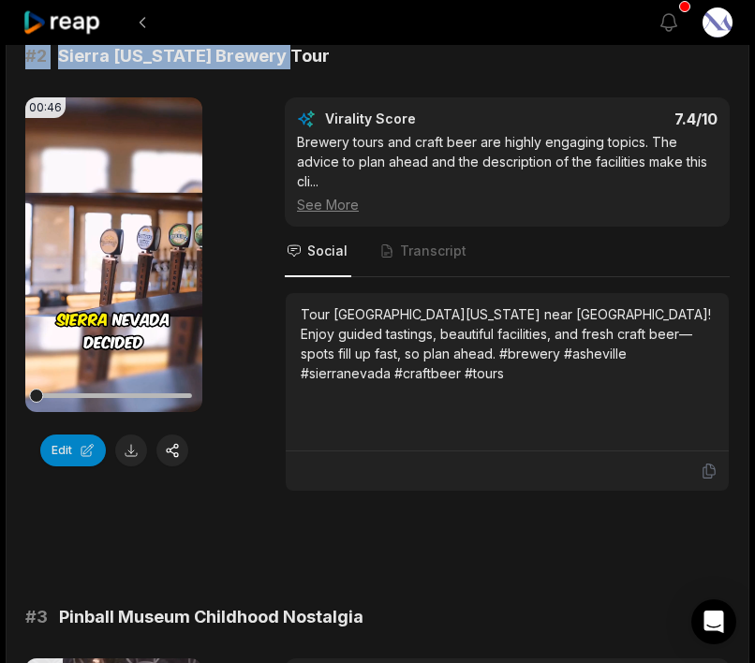
drag, startPoint x: 24, startPoint y: 57, endPoint x: 289, endPoint y: 63, distance: 265.0
copy div "# 2 Sierra [US_STATE] Brewery Tour"
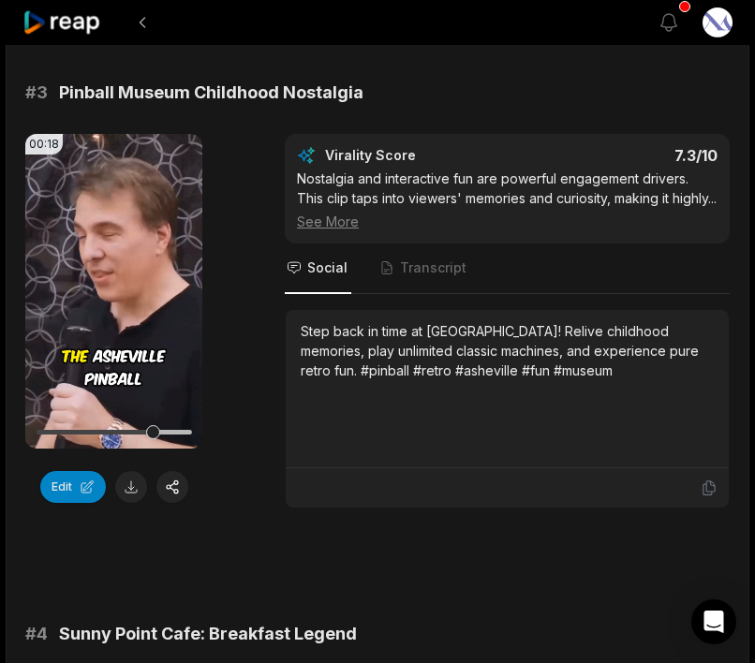
scroll to position [1279, 0]
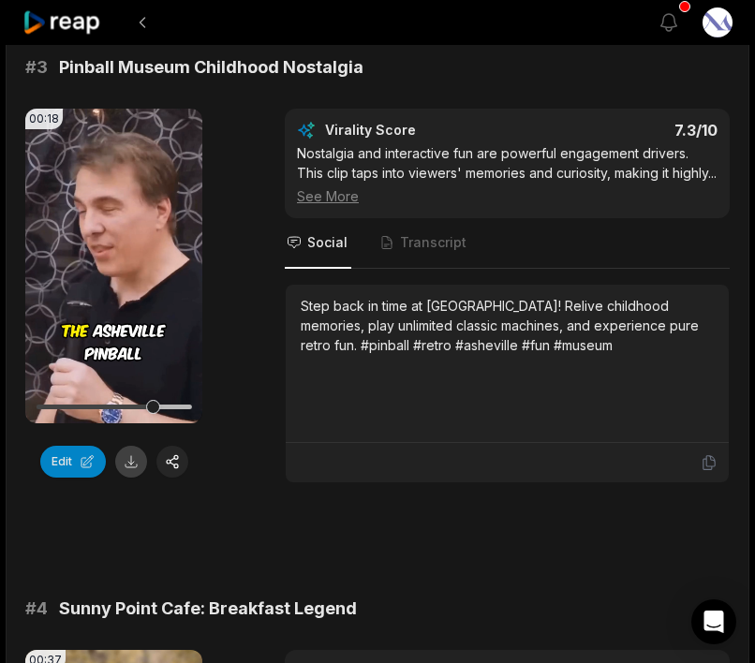
click at [133, 468] on button at bounding box center [131, 462] width 32 height 32
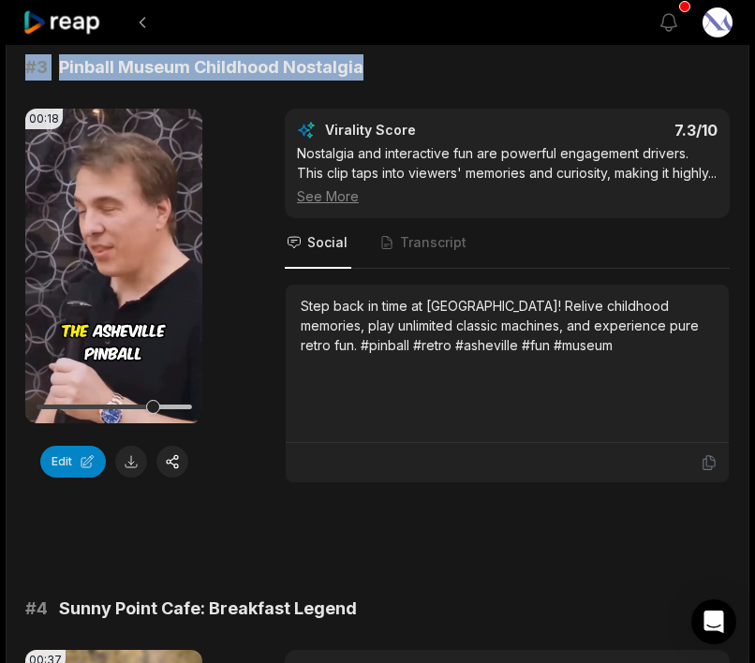
drag, startPoint x: 22, startPoint y: 73, endPoint x: 366, endPoint y: 70, distance: 344.5
copy div "# 3 Pinball Museum Childhood Nostalgia"
click at [263, 428] on div "00:18 Your browser does not support mp4 format. Edit Virality Score 7.3 /10 Nos…" at bounding box center [377, 296] width 704 height 374
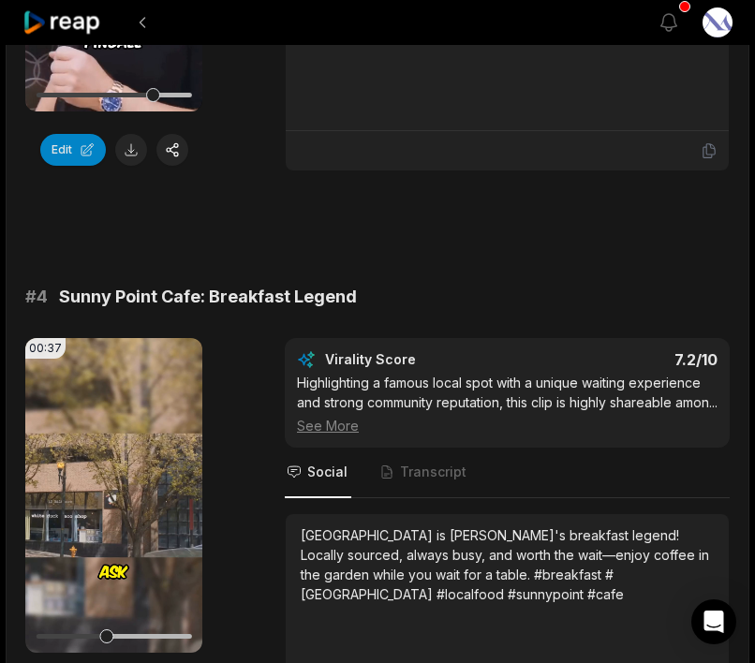
scroll to position [1595, 0]
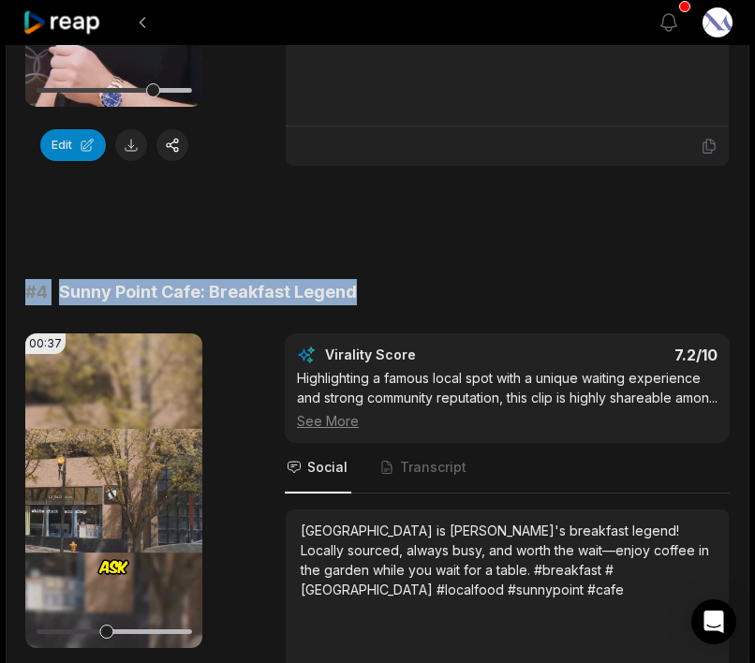
drag, startPoint x: 23, startPoint y: 310, endPoint x: 356, endPoint y: 310, distance: 332.3
copy div "# 4 Sunny Point Cafe: Breakfast Legend"
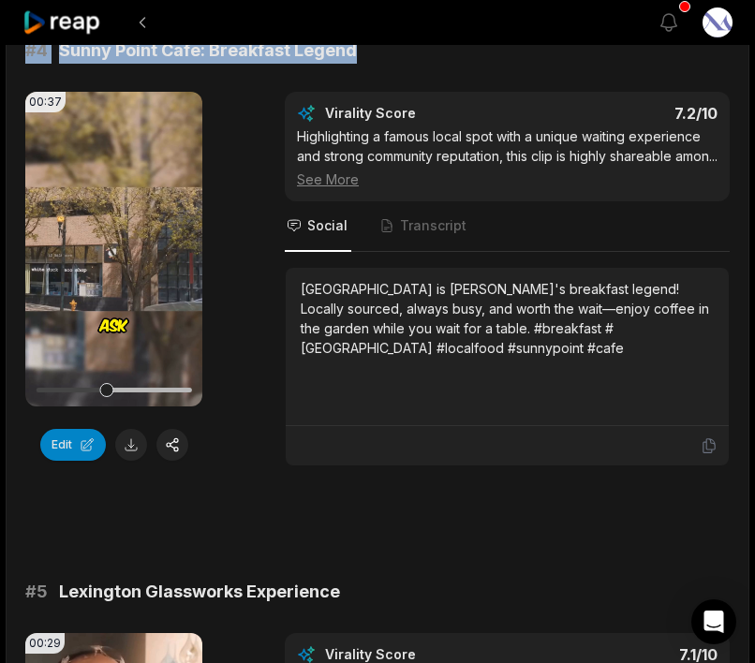
scroll to position [1864, 0]
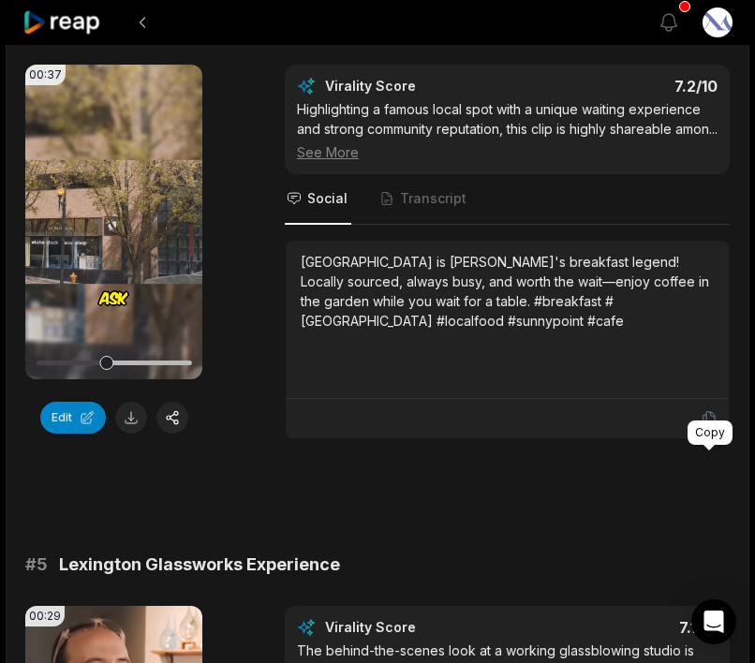
click at [707, 427] on icon at bounding box center [708, 418] width 17 height 17
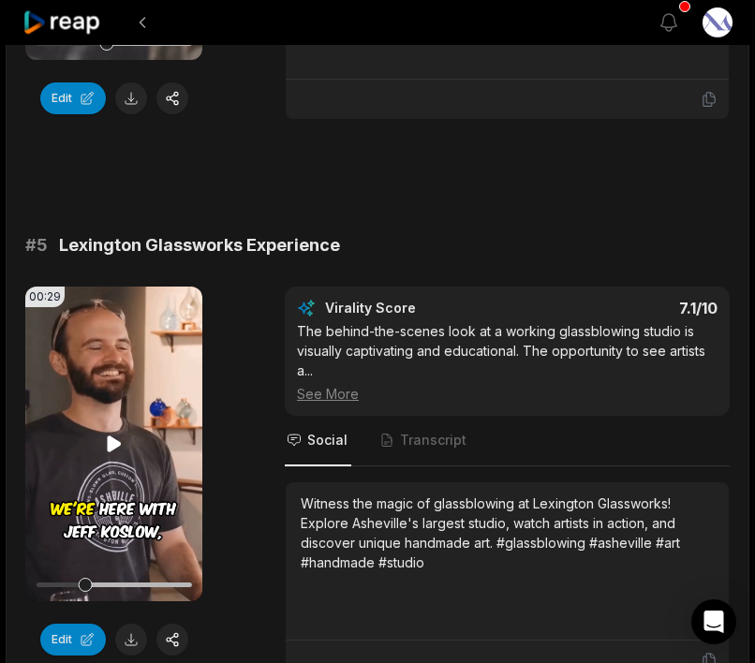
scroll to position [2190, 0]
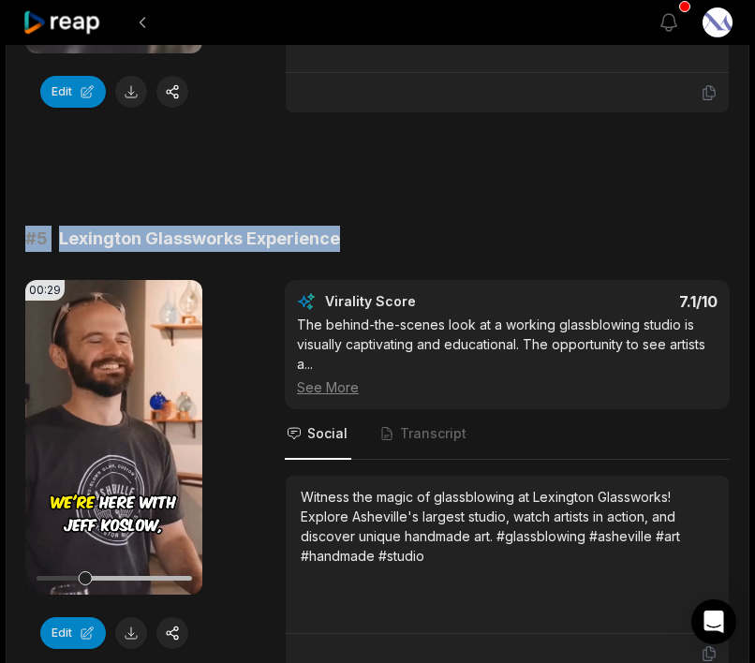
drag, startPoint x: 19, startPoint y: 278, endPoint x: 340, endPoint y: 275, distance: 321.1
click at [340, 275] on main "21:30 Places to Go - [GEOGRAPHIC_DATA], [US_STATE] (S1E1) 4 hours ago English e…" at bounding box center [377, 662] width 741 height 5552
copy div "# 5 Lexington Glassworks Experience"
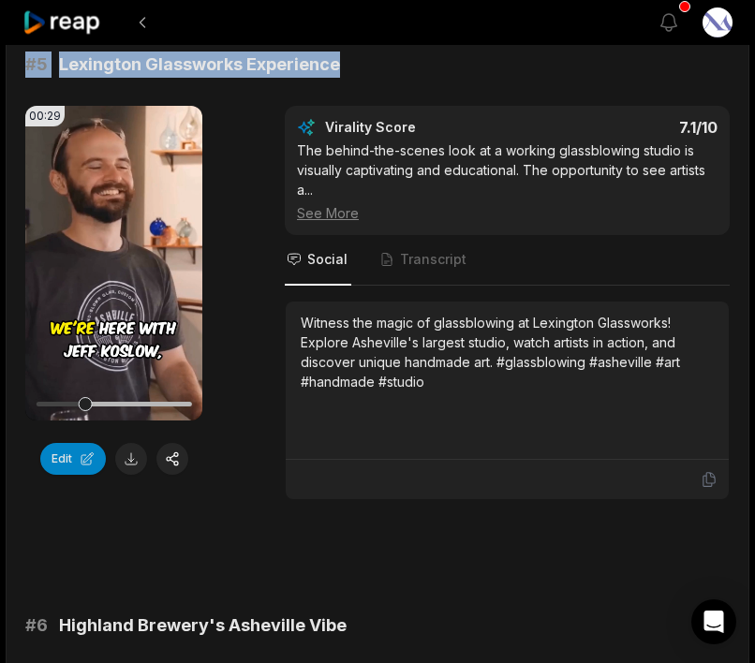
scroll to position [2371, 0]
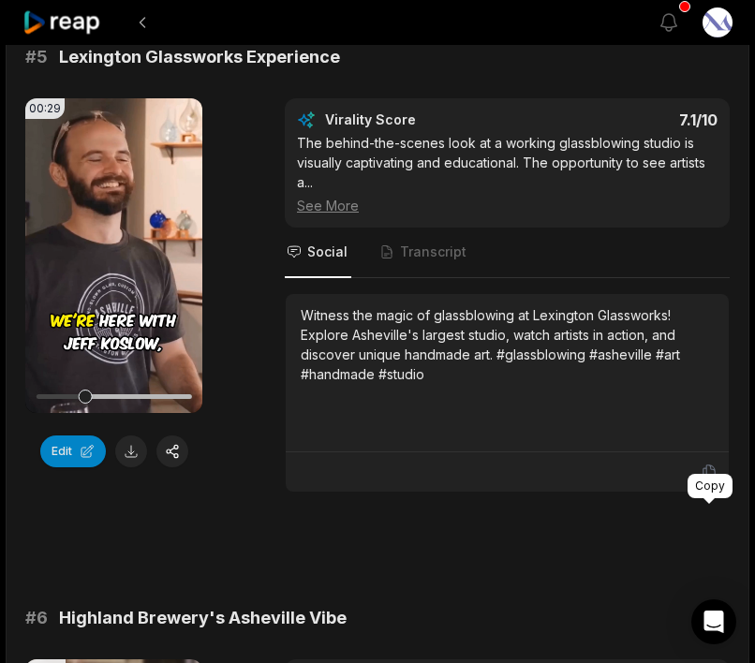
click at [711, 480] on icon at bounding box center [708, 471] width 17 height 17
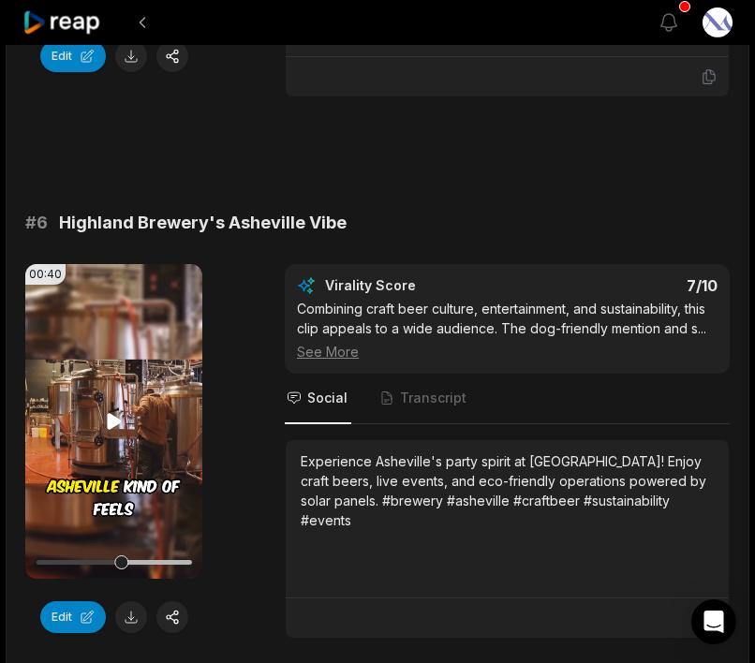
scroll to position [2778, 0]
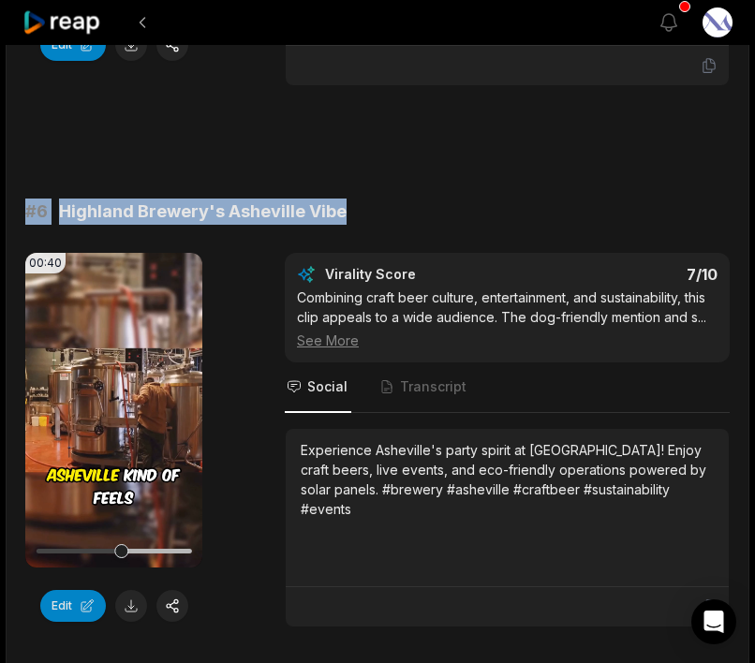
drag, startPoint x: 16, startPoint y: 247, endPoint x: 341, endPoint y: 248, distance: 324.8
click at [341, 248] on main "21:30 Places to Go - [GEOGRAPHIC_DATA], [US_STATE] (S1E1) 4 hours ago English e…" at bounding box center [377, 74] width 741 height 5552
copy div "# 6 Highland Brewery's Asheville Vibe"
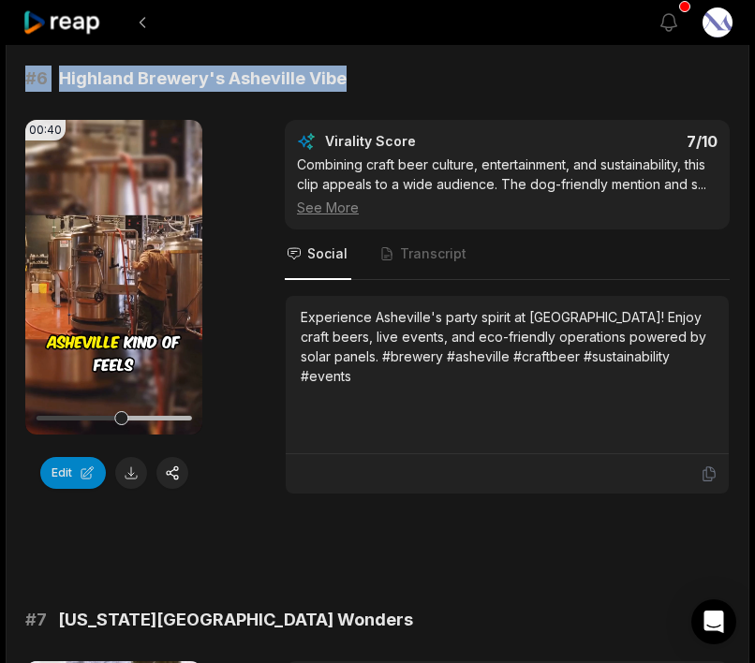
scroll to position [2926, 0]
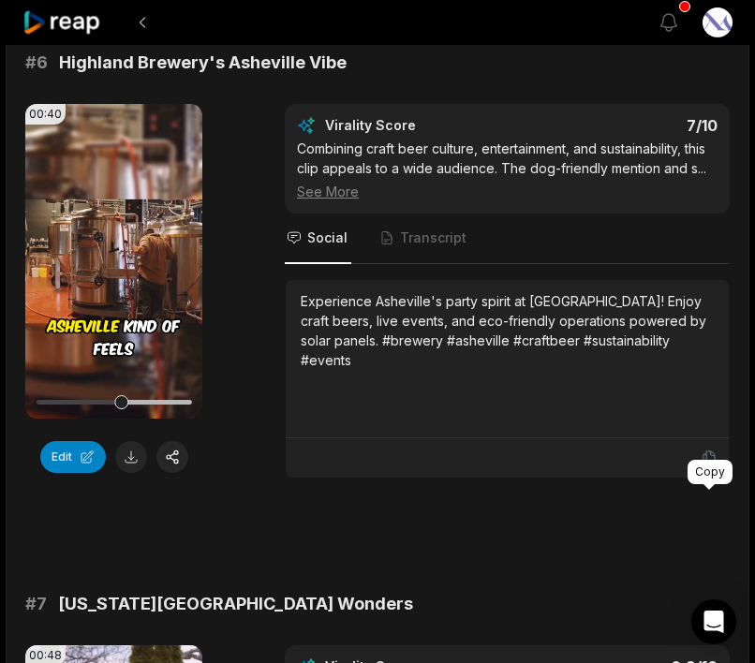
click at [708, 465] on icon at bounding box center [708, 458] width 11 height 14
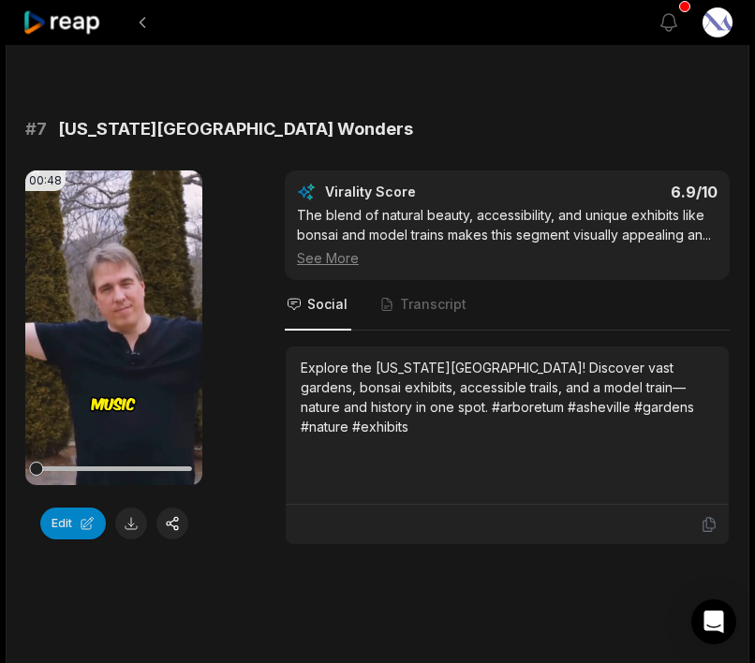
scroll to position [3477, 0]
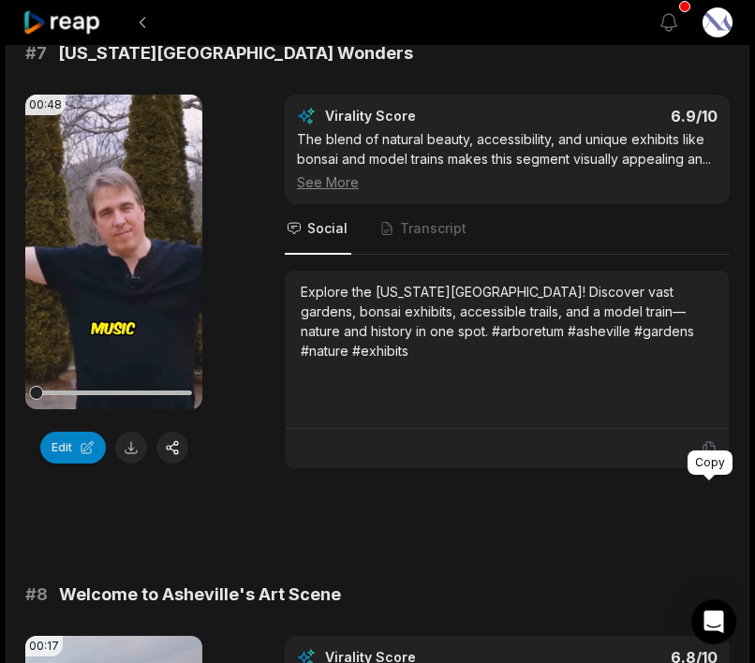
click at [705, 457] on icon at bounding box center [708, 448] width 17 height 17
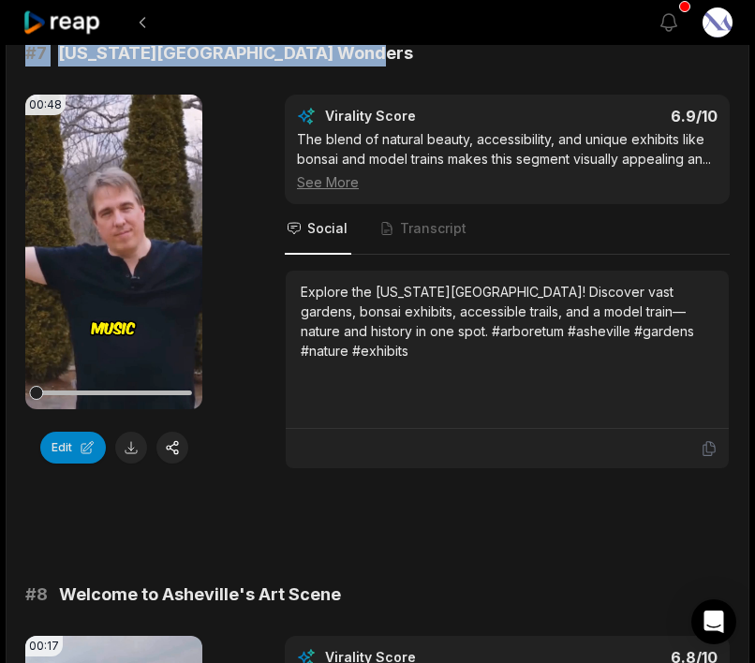
drag, startPoint x: 14, startPoint y: 94, endPoint x: 374, endPoint y: 90, distance: 359.5
copy div "# 7 [US_STATE][GEOGRAPHIC_DATA] Wonders"
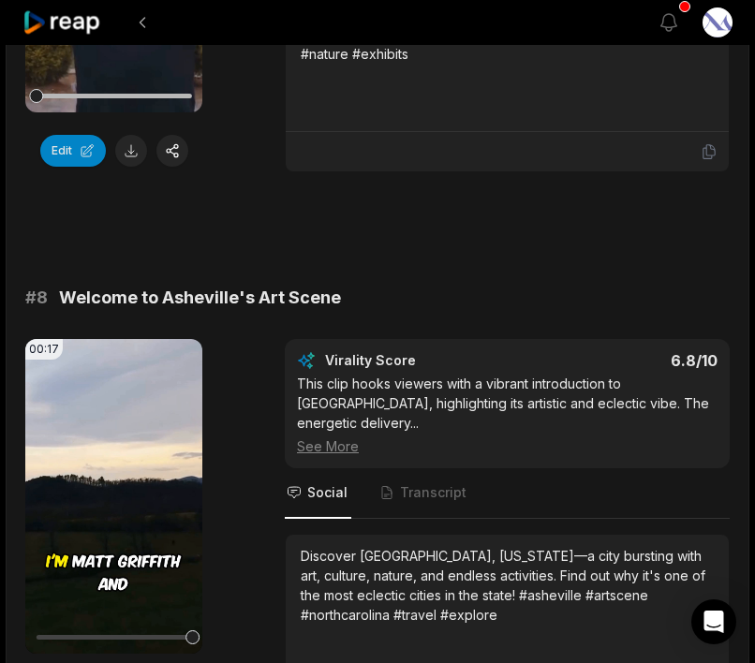
scroll to position [3804, 0]
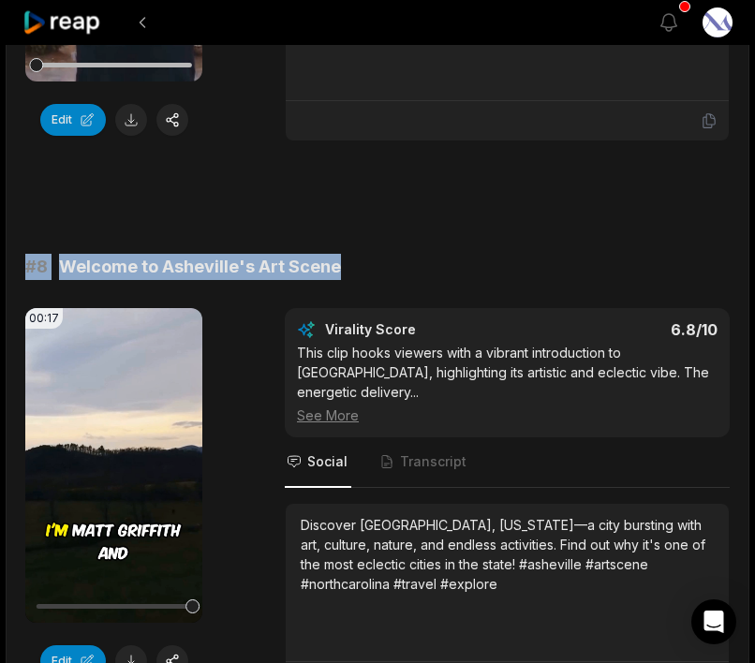
drag, startPoint x: 17, startPoint y: 307, endPoint x: 337, endPoint y: 305, distance: 320.2
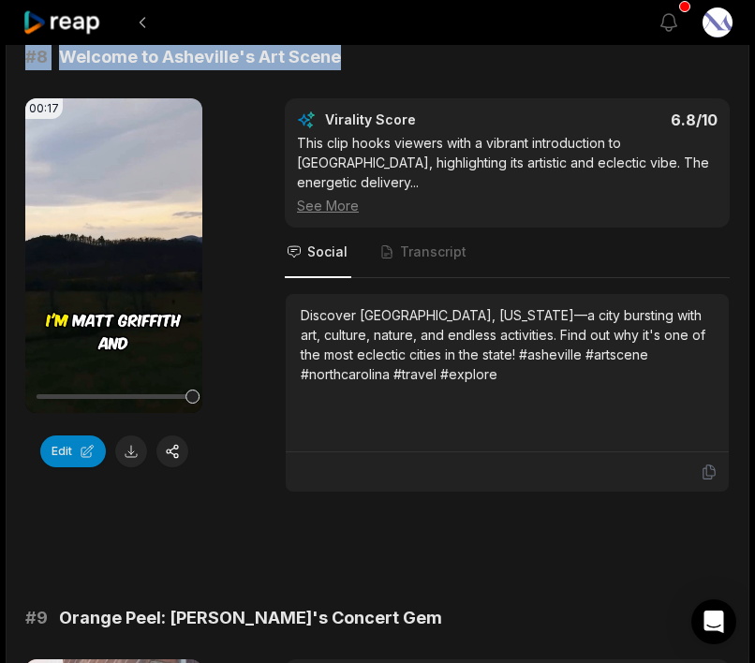
scroll to position [4029, 0]
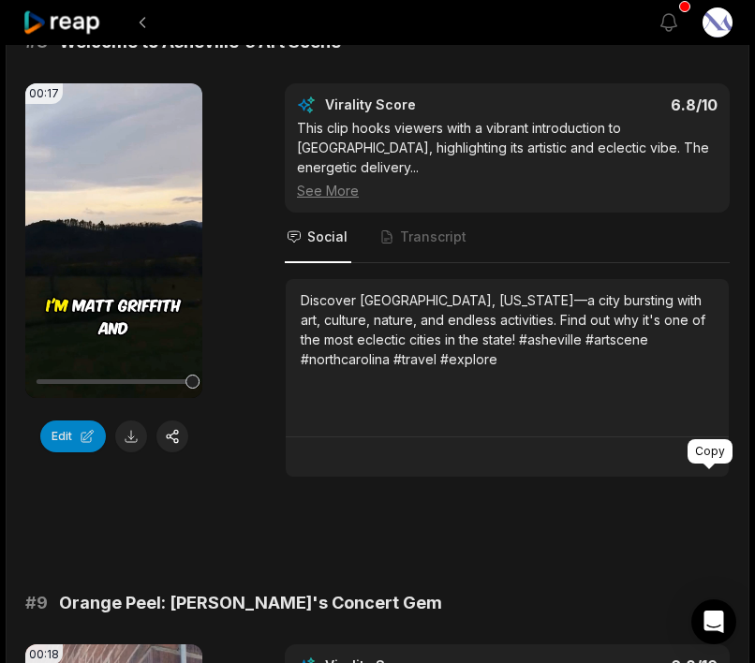
click at [710, 464] on icon at bounding box center [708, 457] width 11 height 14
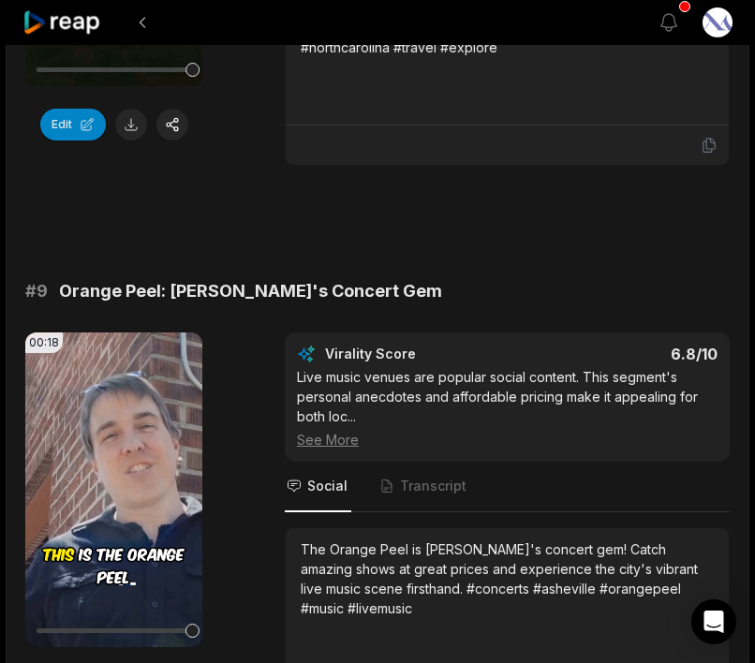
scroll to position [4366, 0]
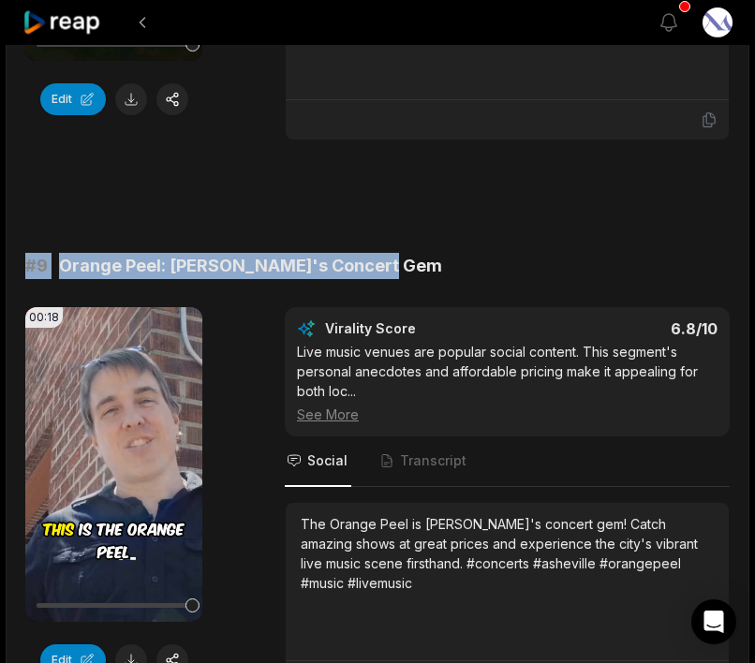
drag, startPoint x: 25, startPoint y: 285, endPoint x: 374, endPoint y: 283, distance: 349.2
click at [374, 279] on div "# 9 Orange Peel: Asheville's Concert Gem" at bounding box center [377, 266] width 704 height 26
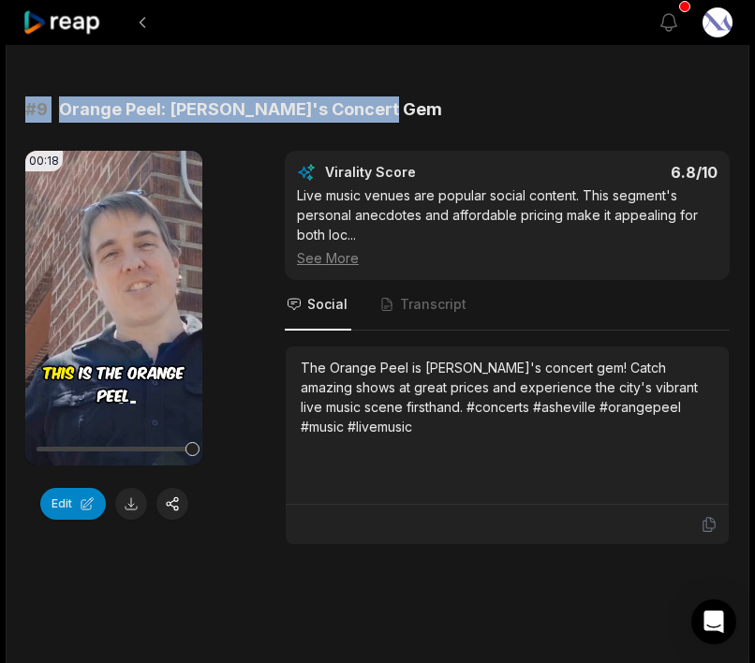
scroll to position [4524, 0]
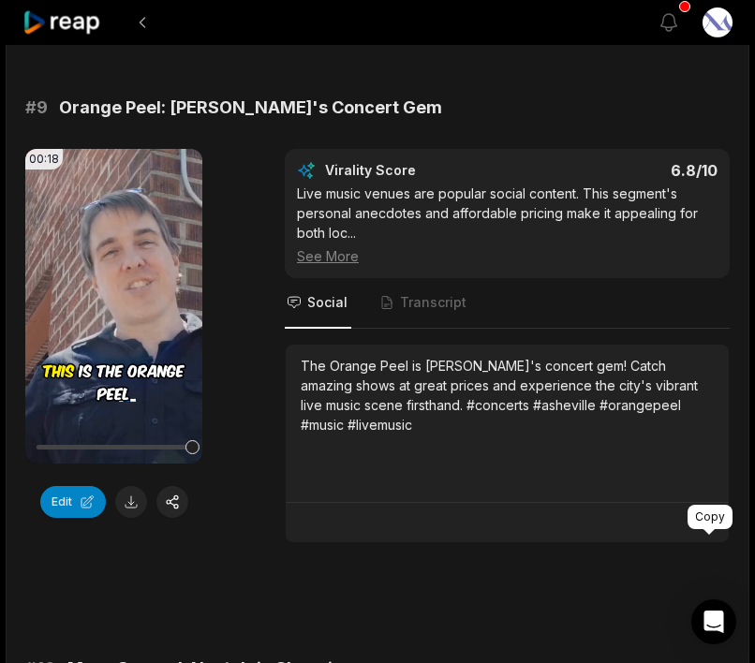
click at [707, 531] on icon at bounding box center [708, 522] width 17 height 17
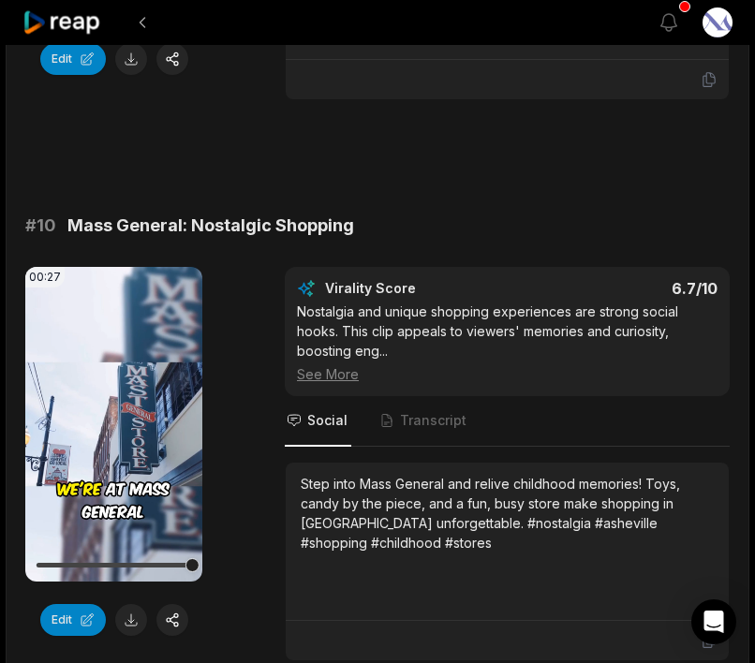
scroll to position [4982, 0]
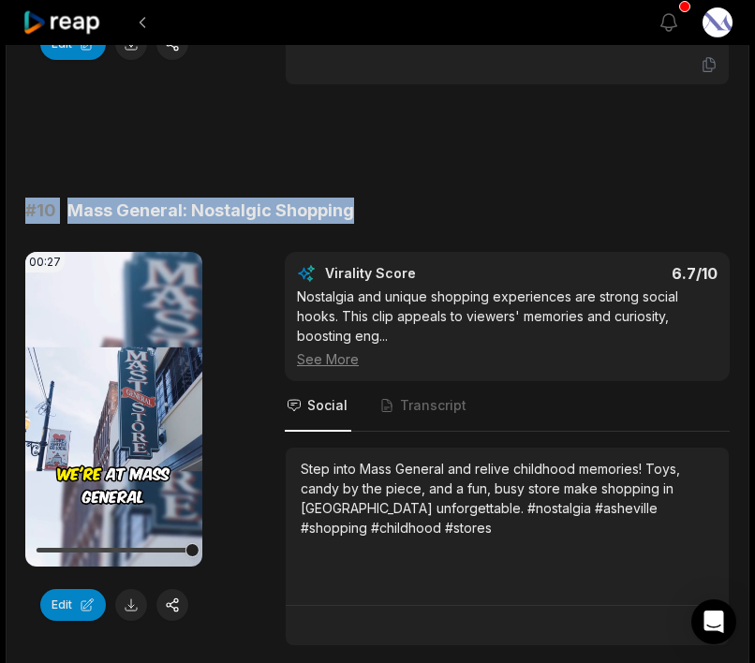
drag, startPoint x: 18, startPoint y: 233, endPoint x: 350, endPoint y: 234, distance: 332.3
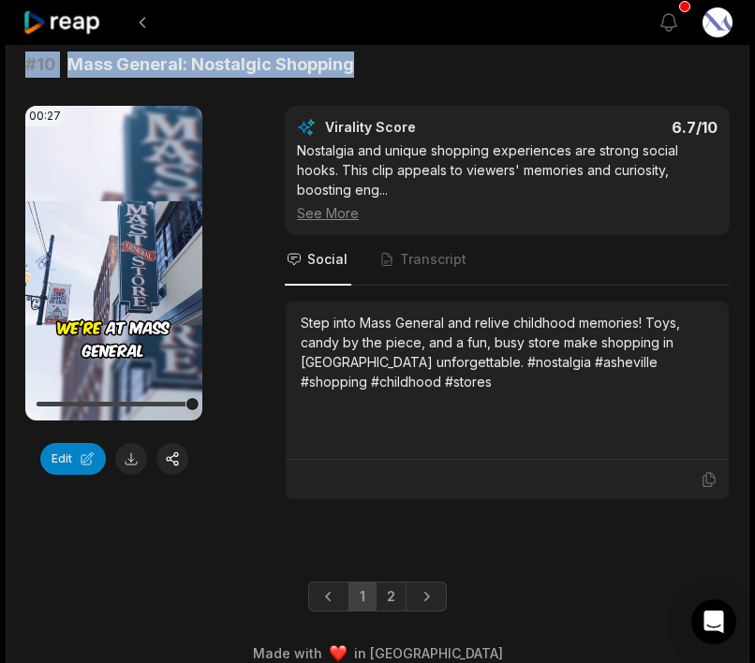
scroll to position [5141, 0]
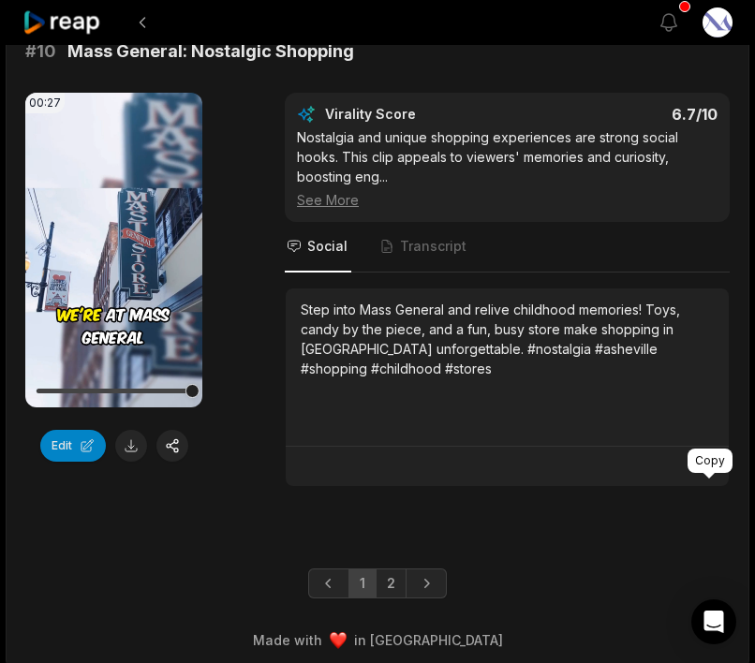
click at [706, 474] on icon at bounding box center [708, 467] width 11 height 14
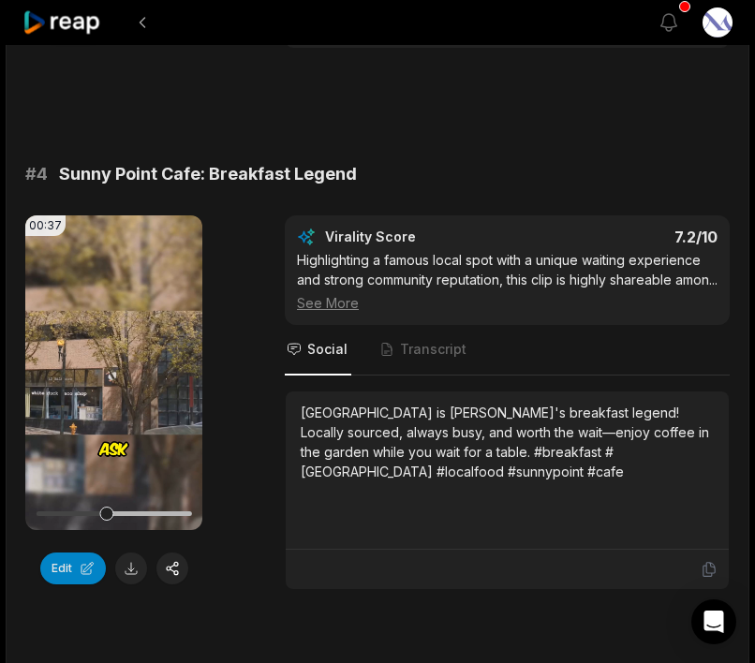
scroll to position [1779, 0]
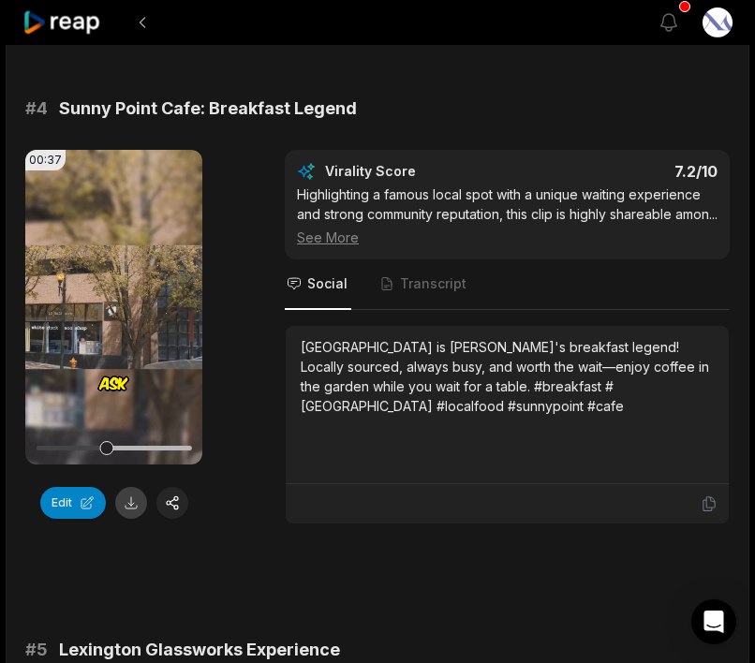
click at [129, 519] on button at bounding box center [131, 503] width 32 height 32
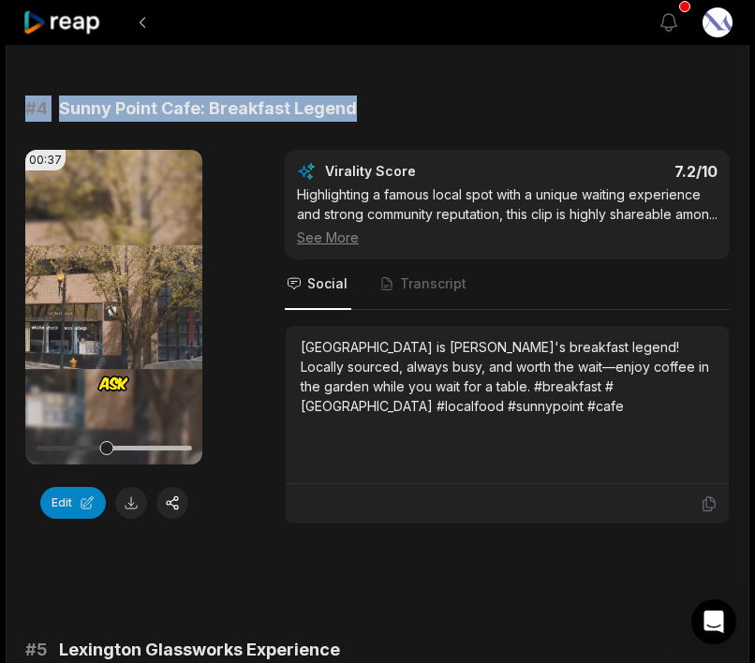
drag, startPoint x: 19, startPoint y: 127, endPoint x: 363, endPoint y: 130, distance: 344.5
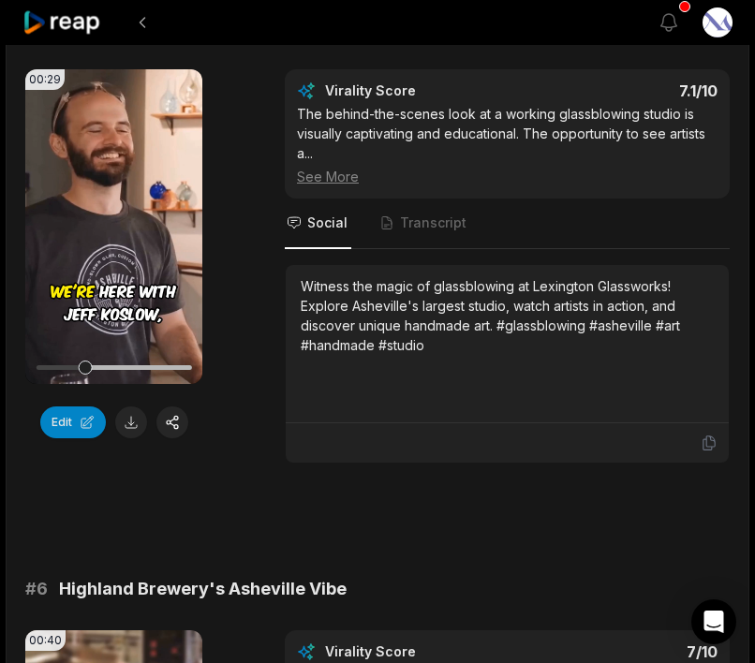
scroll to position [2424, 0]
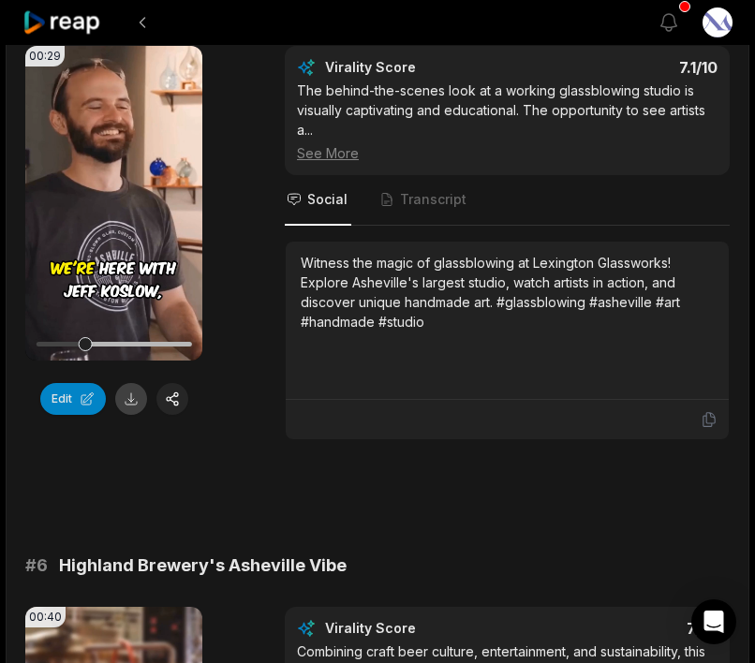
click at [131, 415] on button at bounding box center [131, 399] width 32 height 32
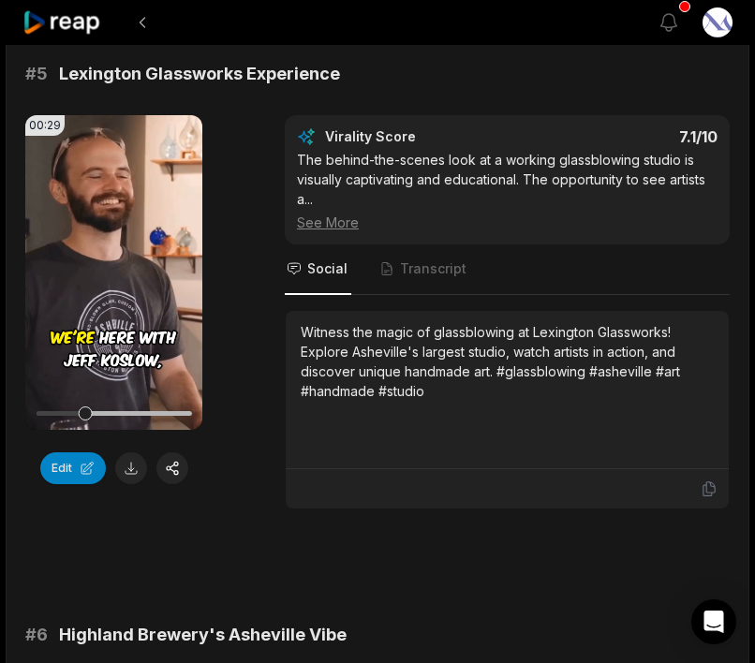
scroll to position [2353, 0]
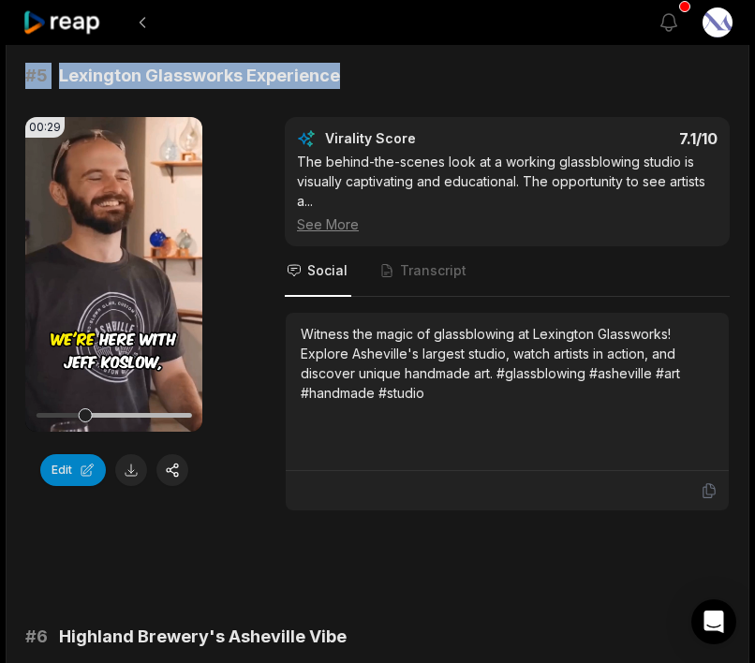
drag, startPoint x: 23, startPoint y: 121, endPoint x: 335, endPoint y: 111, distance: 311.9
click at [335, 111] on main "21:30 Places to Go - [GEOGRAPHIC_DATA], [US_STATE] (S1E1) 4 hours ago English e…" at bounding box center [377, 499] width 741 height 5552
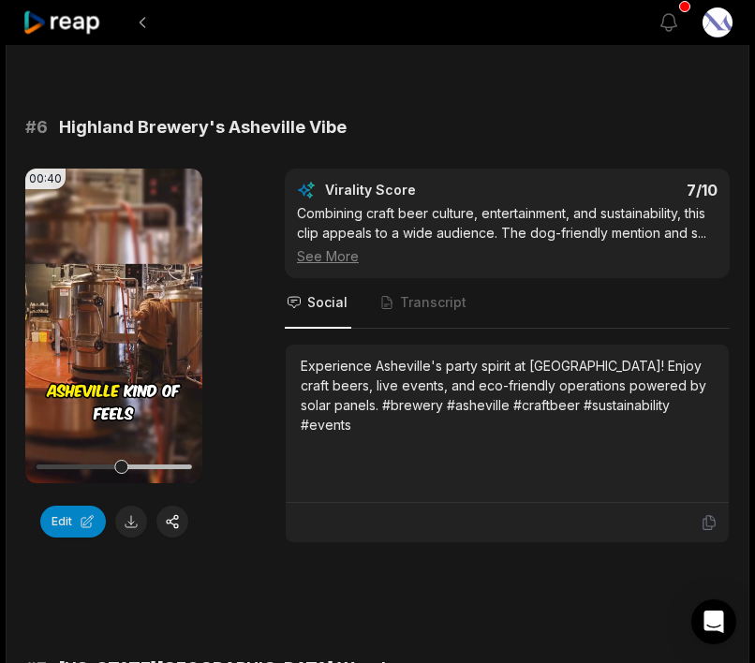
scroll to position [2865, 0]
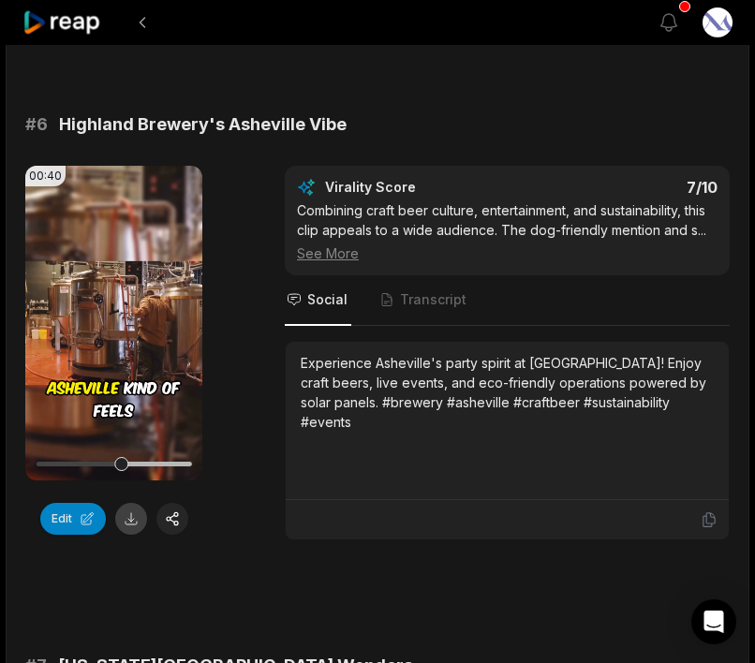
click at [127, 535] on button at bounding box center [131, 519] width 32 height 32
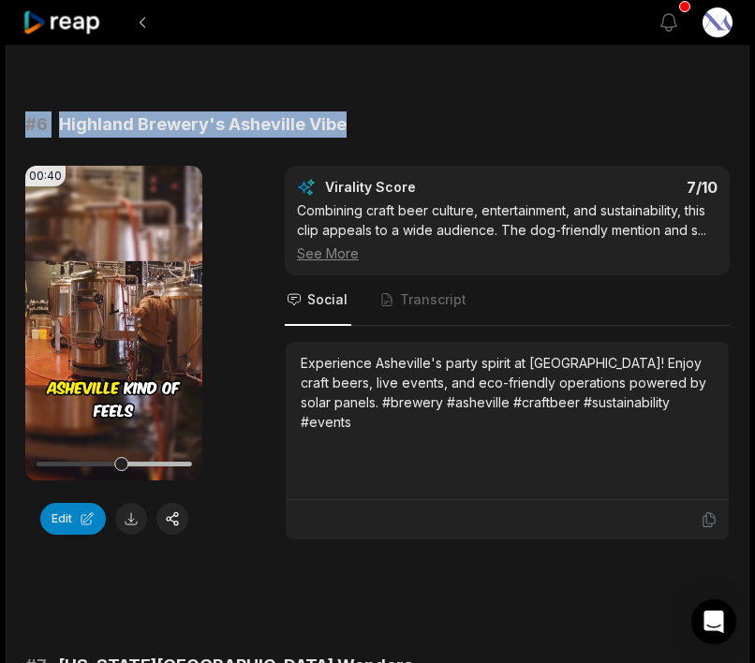
drag, startPoint x: 21, startPoint y: 166, endPoint x: 345, endPoint y: 168, distance: 323.9
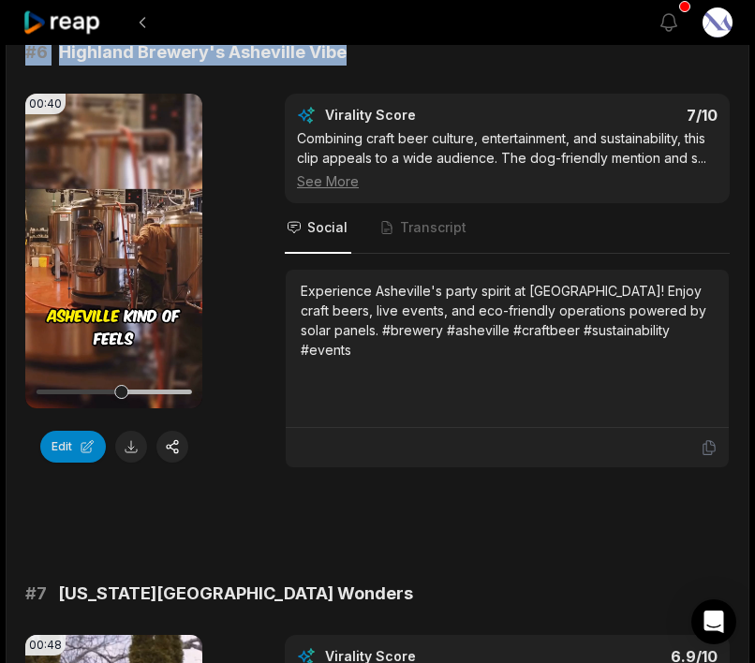
scroll to position [2958, 0]
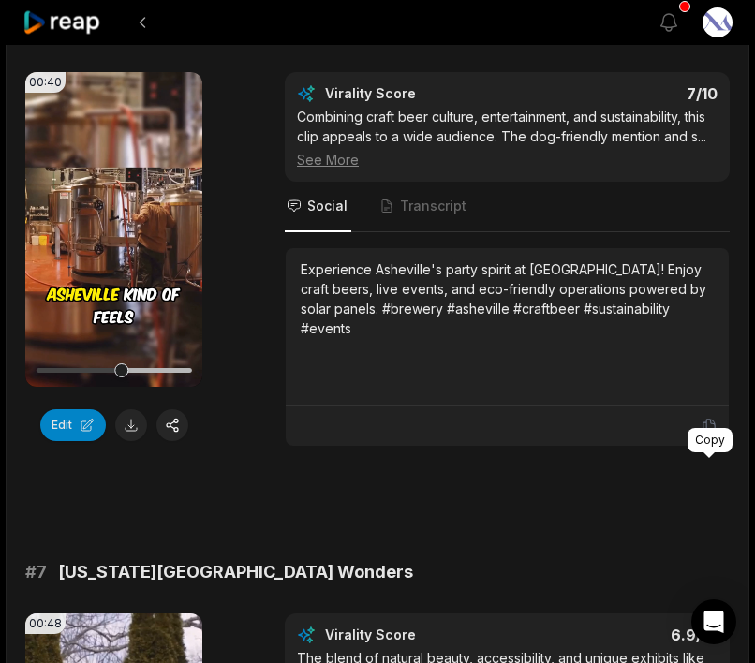
click at [703, 434] on icon at bounding box center [708, 426] width 17 height 17
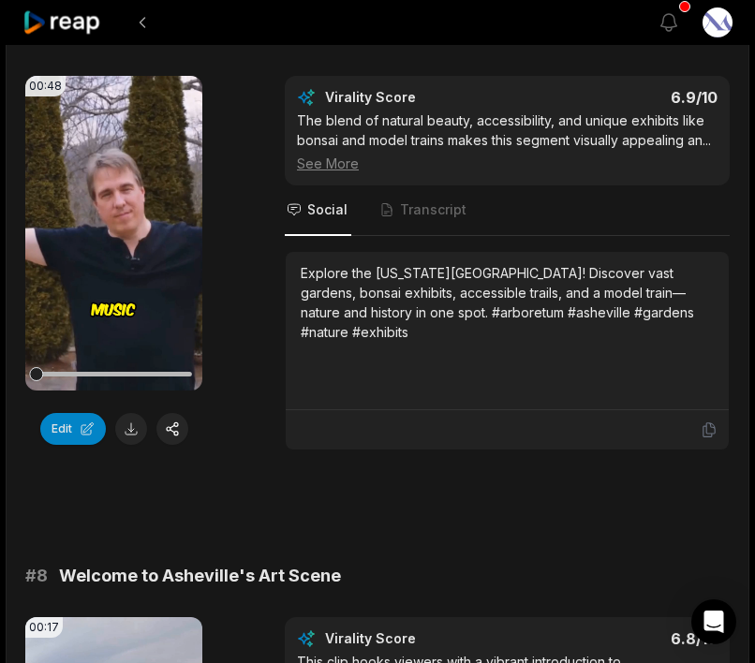
scroll to position [3498, 0]
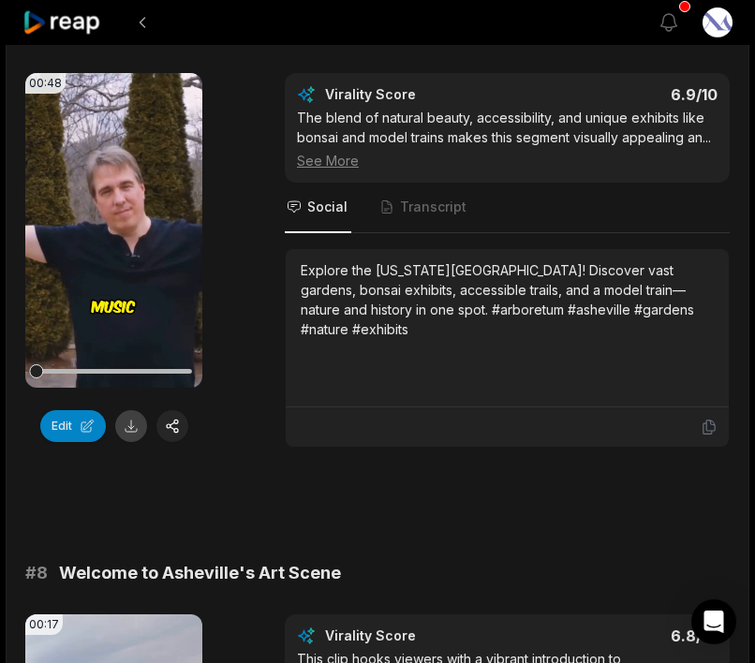
click at [129, 442] on button at bounding box center [131, 426] width 32 height 32
drag, startPoint x: 121, startPoint y: 71, endPoint x: 358, endPoint y: 76, distance: 236.9
click at [358, 45] on div "# 7 [US_STATE][GEOGRAPHIC_DATA] Wonders" at bounding box center [377, 32] width 704 height 26
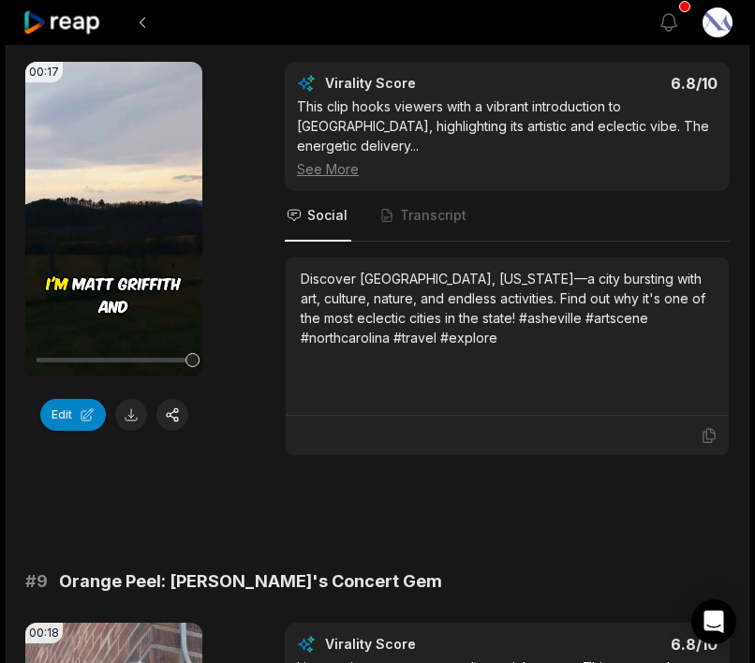
scroll to position [4055, 0]
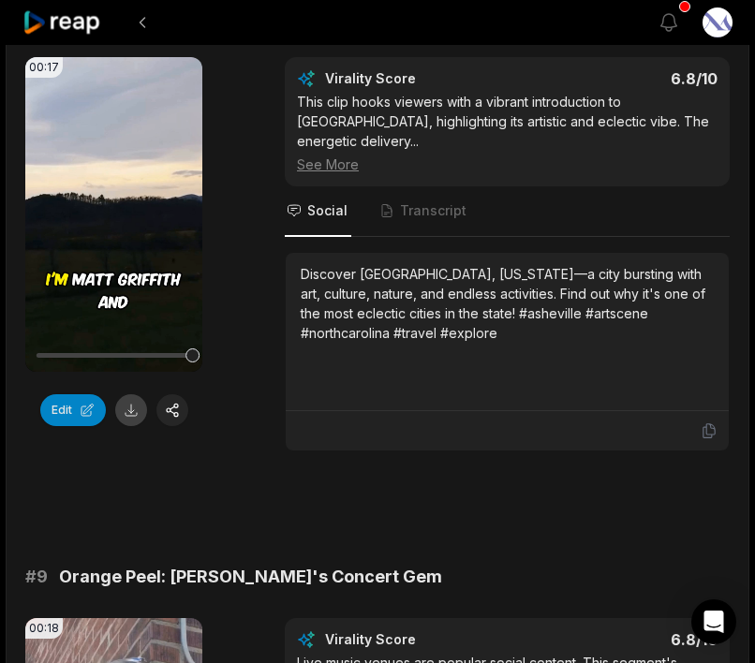
click at [131, 426] on button at bounding box center [131, 410] width 32 height 32
drag, startPoint x: 24, startPoint y: 61, endPoint x: 332, endPoint y: 60, distance: 308.0
click at [332, 29] on div "# 8 Welcome to Asheville's Art Scene" at bounding box center [377, 16] width 704 height 26
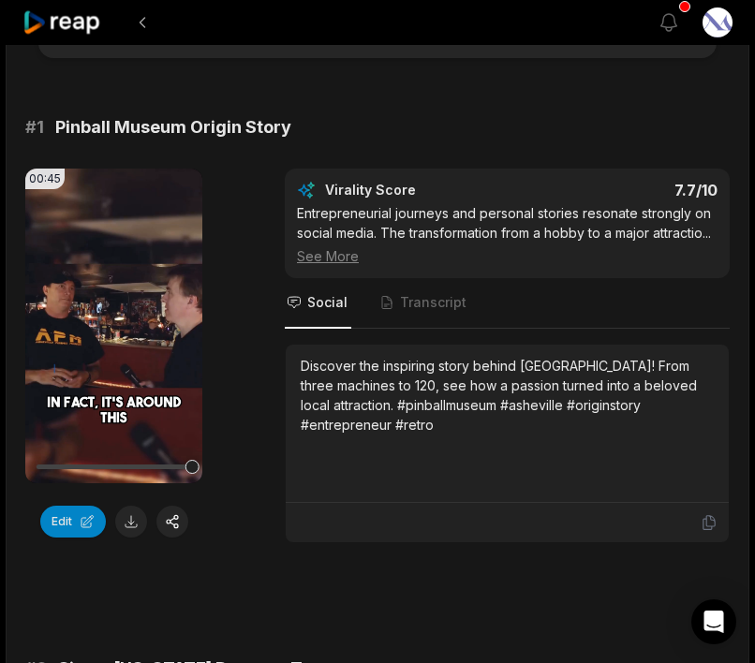
scroll to position [128, 0]
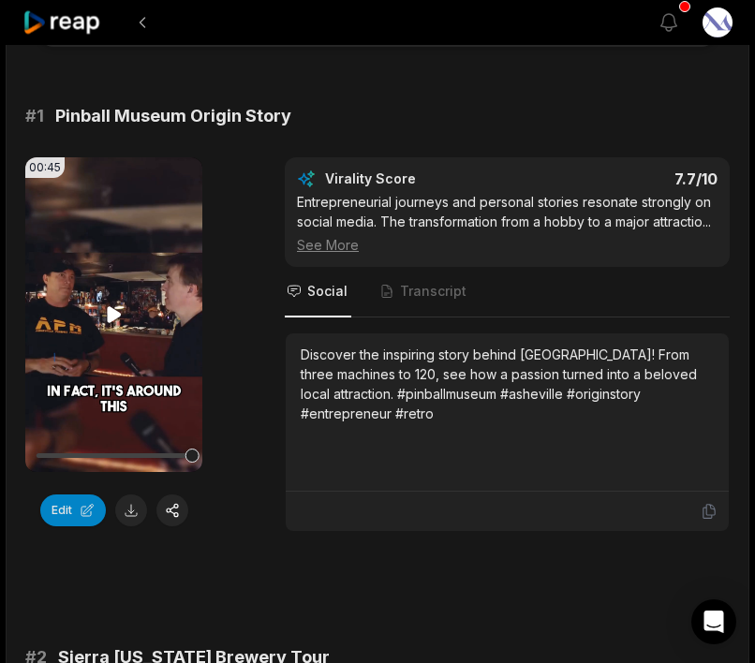
click at [115, 315] on icon at bounding box center [114, 314] width 14 height 16
click at [113, 314] on icon at bounding box center [114, 314] width 22 height 22
click at [432, 300] on span "Transcript" at bounding box center [433, 291] width 66 height 19
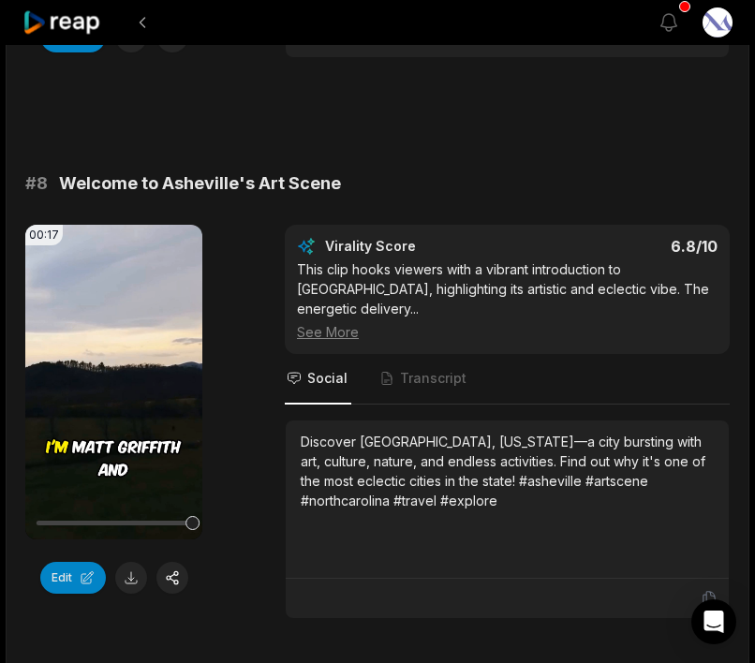
scroll to position [3892, 0]
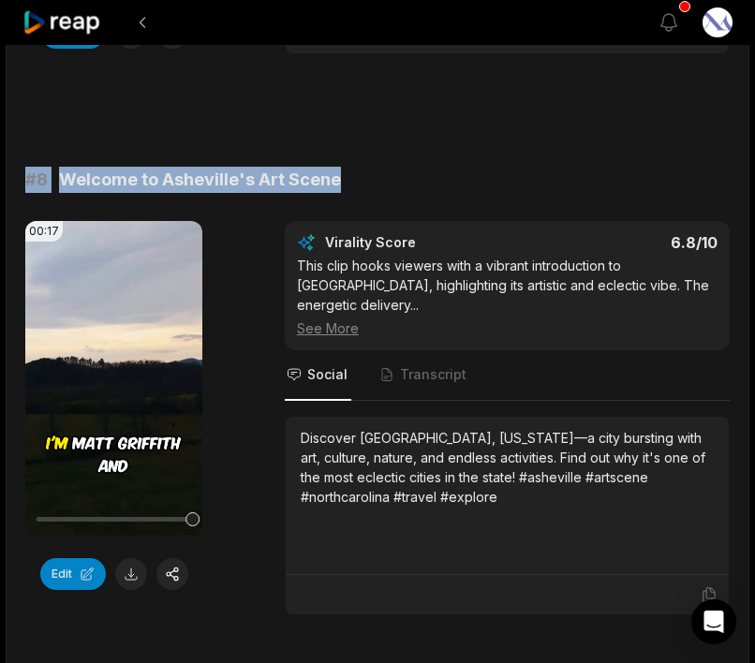
drag, startPoint x: 26, startPoint y: 221, endPoint x: 336, endPoint y: 209, distance: 310.1
click at [336, 193] on div "# 8 Welcome to Asheville's Art Scene" at bounding box center [377, 180] width 704 height 26
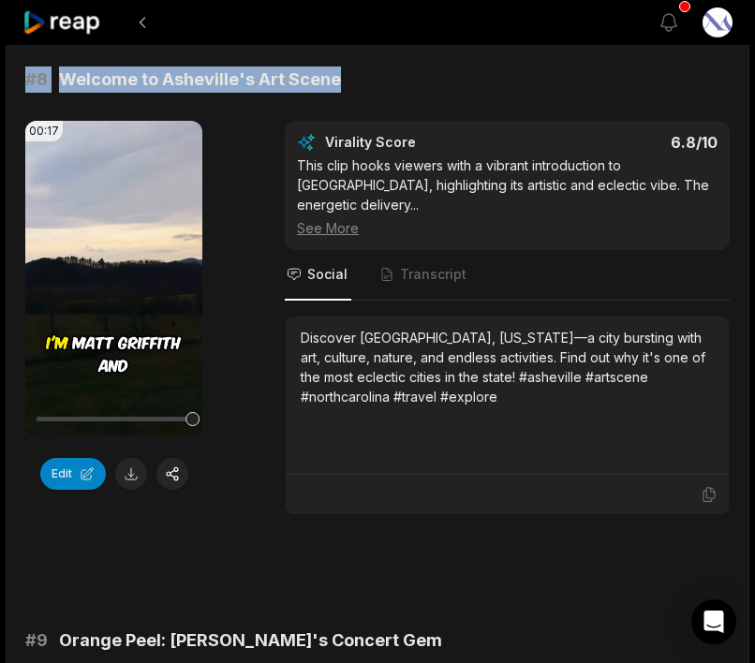
scroll to position [3977, 0]
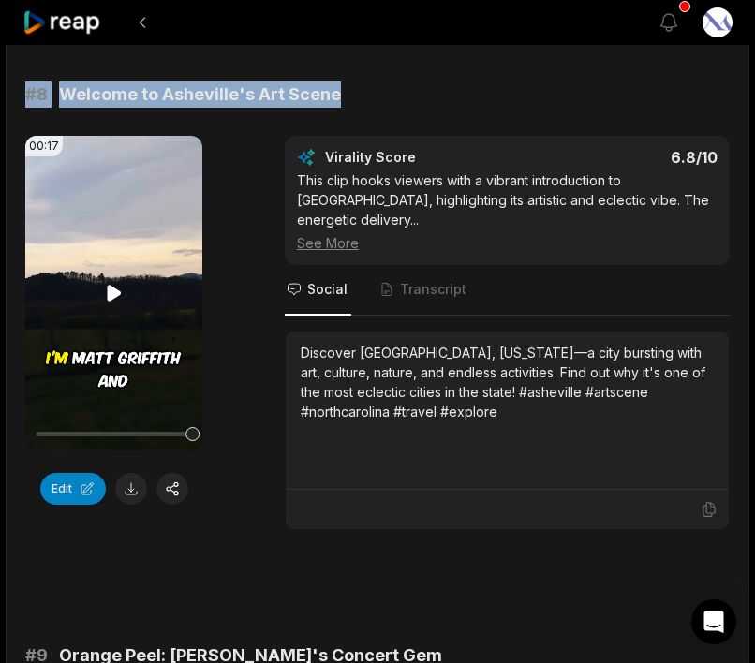
click at [125, 364] on video "Your browser does not support mp4 format." at bounding box center [113, 293] width 177 height 315
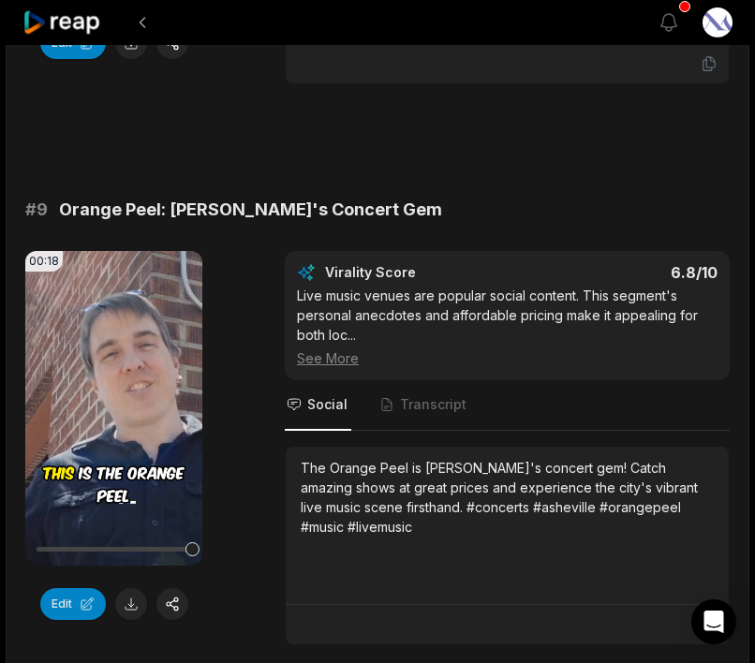
scroll to position [4425, 0]
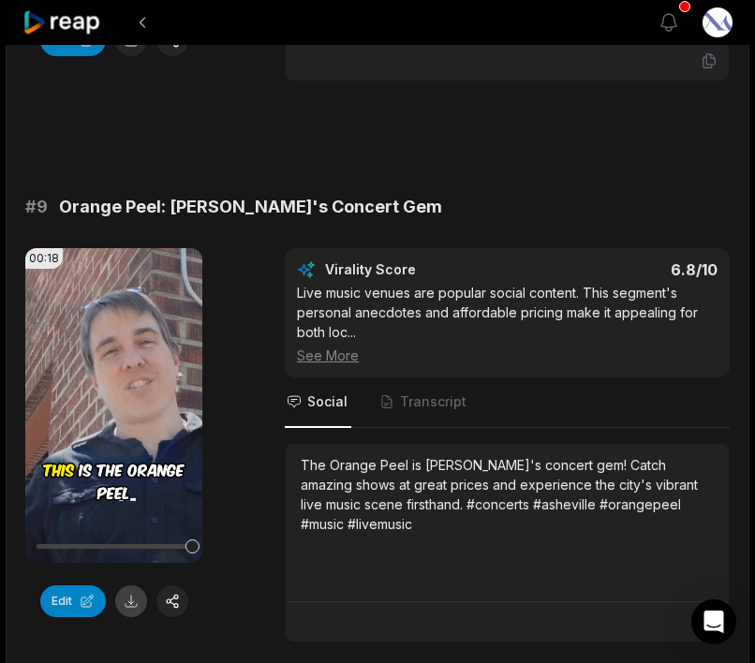
click at [130, 617] on button at bounding box center [131, 601] width 32 height 32
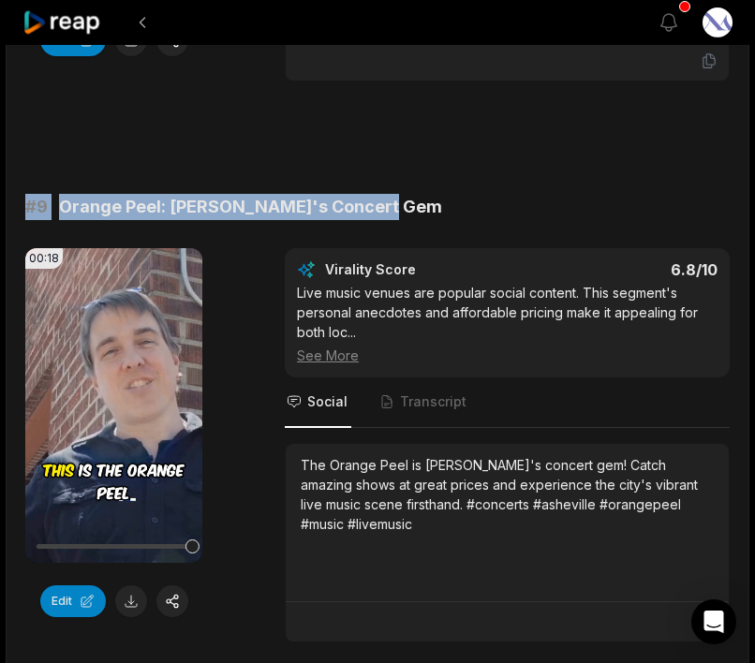
drag, startPoint x: 20, startPoint y: 225, endPoint x: 374, endPoint y: 232, distance: 354.9
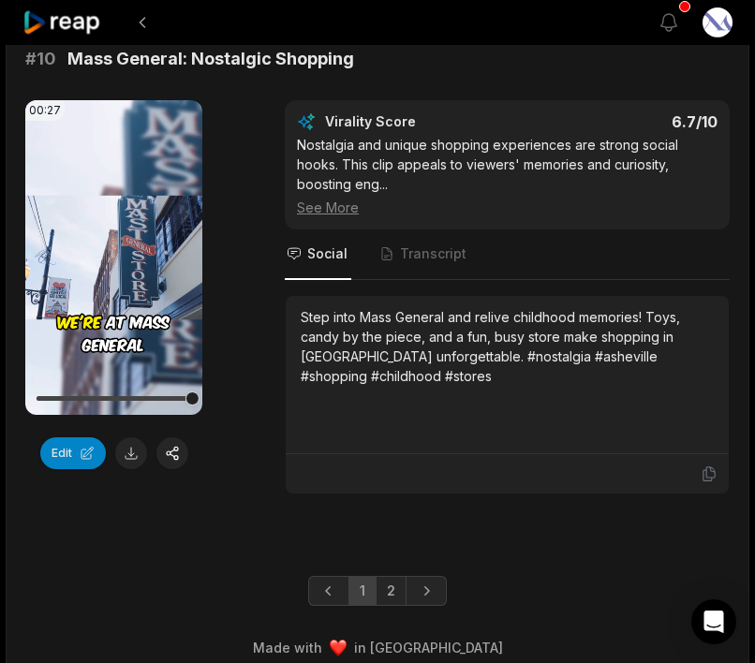
scroll to position [5143, 0]
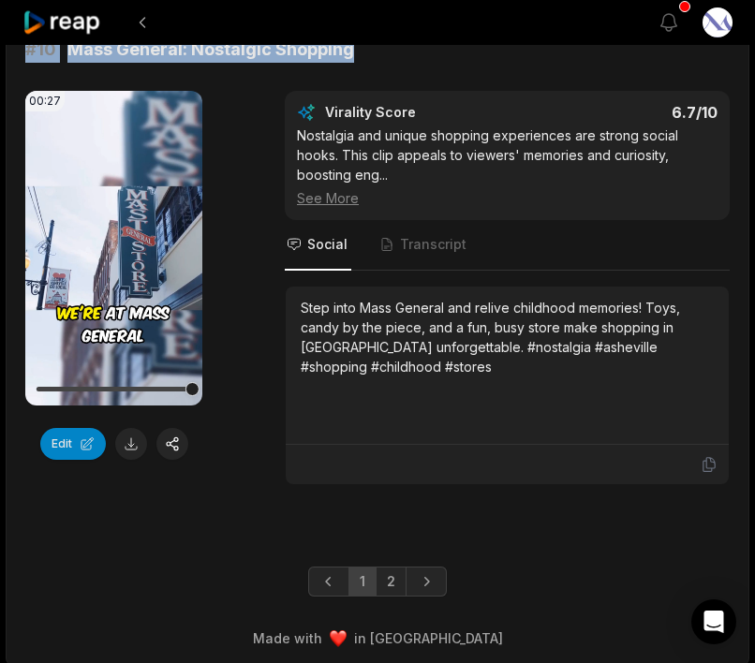
drag, startPoint x: 20, startPoint y: 75, endPoint x: 355, endPoint y: 69, distance: 335.2
click at [132, 460] on button at bounding box center [131, 444] width 32 height 32
click at [131, 459] on button at bounding box center [131, 444] width 32 height 32
